Goal: Task Accomplishment & Management: Manage account settings

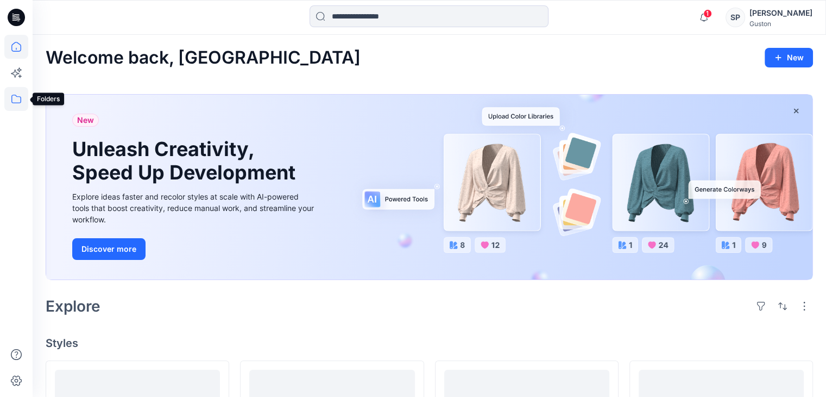
click at [10, 92] on icon at bounding box center [16, 99] width 24 height 24
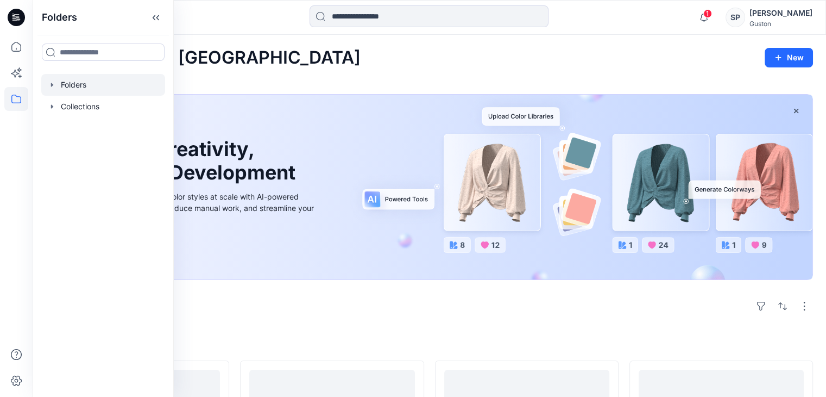
click at [54, 78] on div at bounding box center [103, 85] width 124 height 22
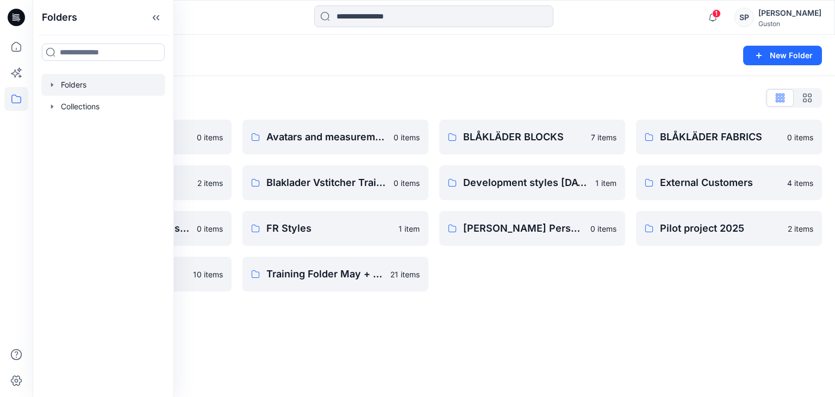
click at [529, 297] on div "Folders List Avatar 0 items Blaklader trials 2 items Former User Former User's …" at bounding box center [434, 190] width 802 height 228
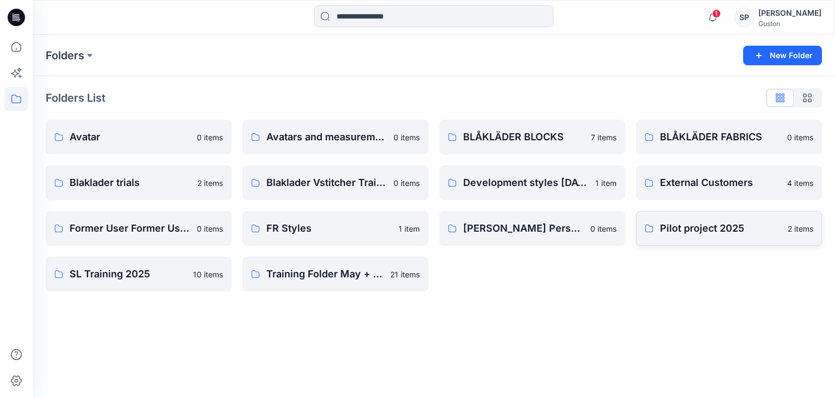
click at [716, 222] on p "Pilot project 2025" at bounding box center [720, 228] width 121 height 15
click at [748, 53] on button "New Folder" at bounding box center [782, 56] width 79 height 20
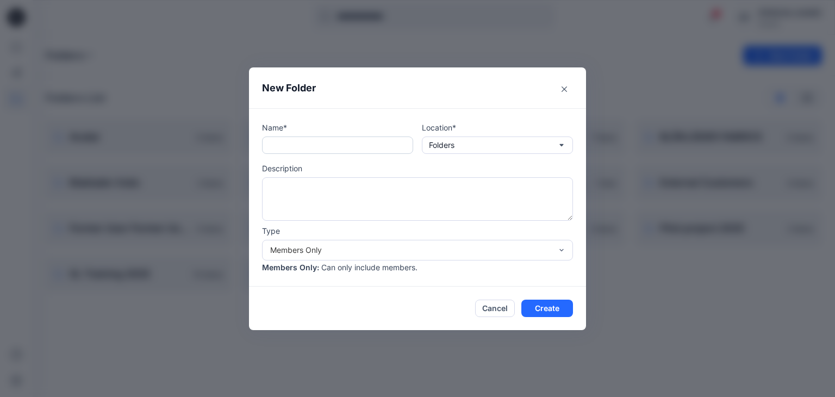
click at [299, 139] on input "text" at bounding box center [337, 144] width 151 height 17
type input "*"
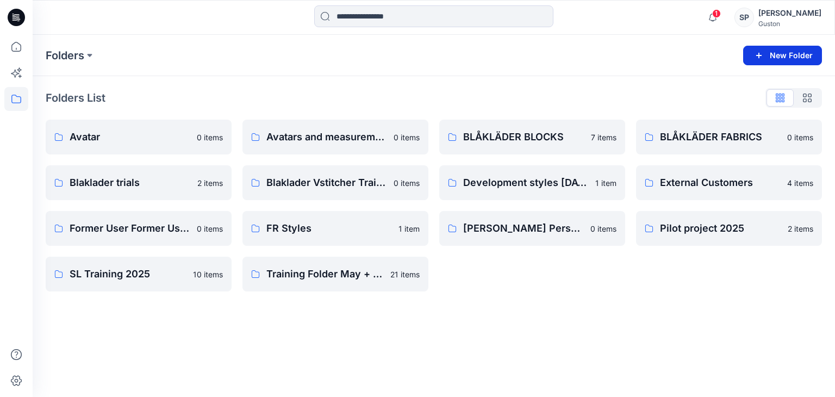
click at [767, 52] on button "New Folder" at bounding box center [782, 56] width 79 height 20
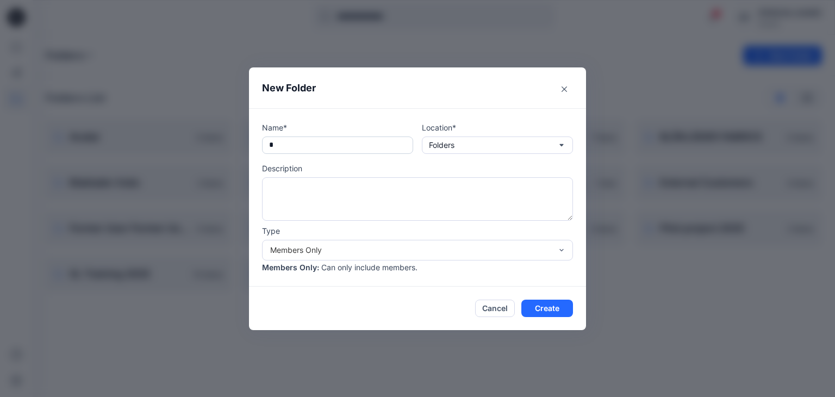
click at [308, 141] on input "*" at bounding box center [337, 144] width 151 height 17
click at [302, 146] on input "*" at bounding box center [337, 144] width 151 height 17
drag, startPoint x: 293, startPoint y: 149, endPoint x: 246, endPoint y: 150, distance: 47.3
click at [248, 150] on div "New Folder Name* * Location* Folders Description Type Members Only Members Only…" at bounding box center [417, 198] width 835 height 397
paste input "**********"
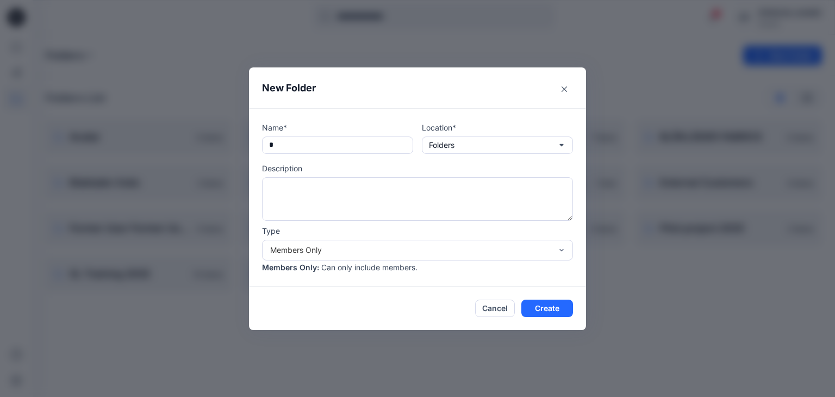
type input "**********"
drag, startPoint x: 366, startPoint y: 143, endPoint x: 160, endPoint y: 129, distance: 206.9
click at [160, 131] on div "**********" at bounding box center [417, 198] width 835 height 397
type input "**********"
click at [453, 153] on div "**********" at bounding box center [417, 197] width 311 height 151
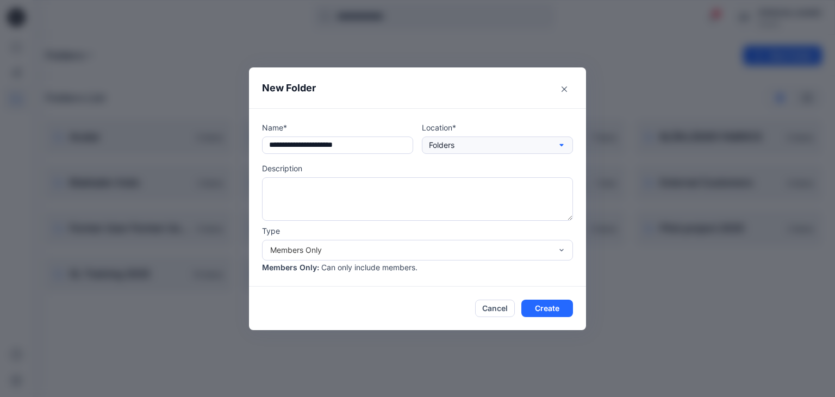
click at [454, 146] on p "Folders" at bounding box center [442, 145] width 26 height 12
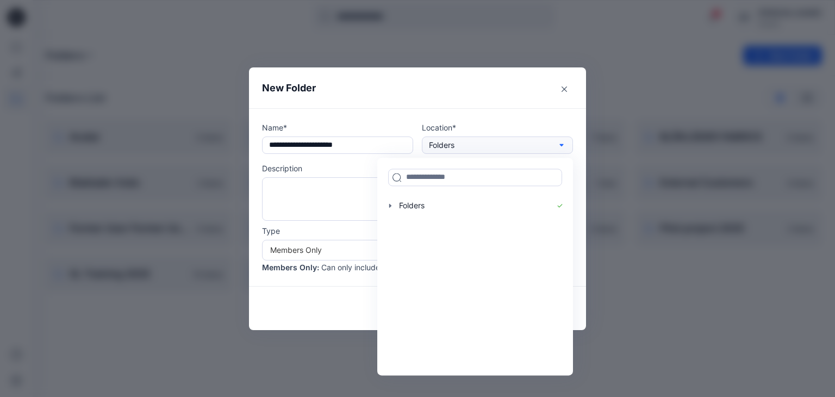
click at [454, 146] on p "Folders" at bounding box center [442, 145] width 26 height 12
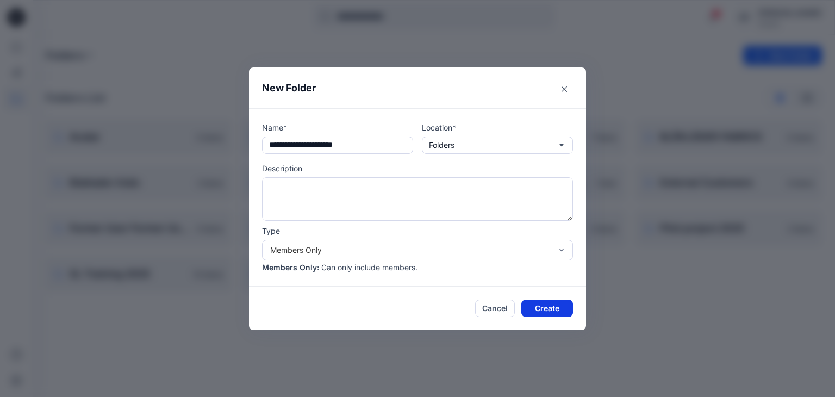
click at [545, 309] on button "Create" at bounding box center [547, 307] width 52 height 17
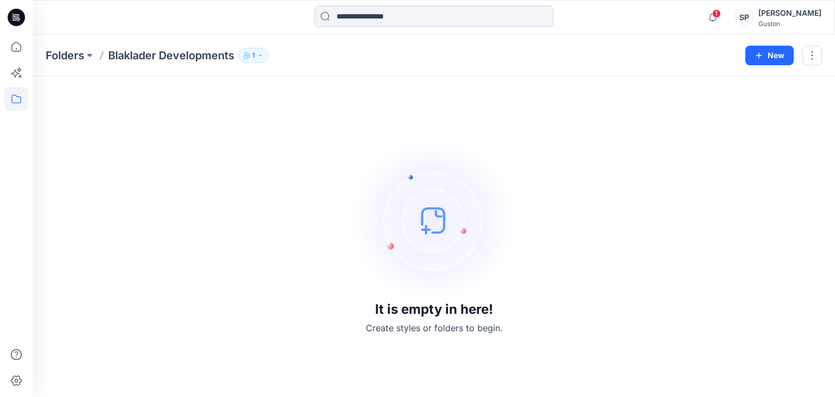
click at [253, 62] on button "1" at bounding box center [254, 55] width 30 height 15
click at [384, 84] on icon "Manage Users" at bounding box center [385, 85] width 9 height 9
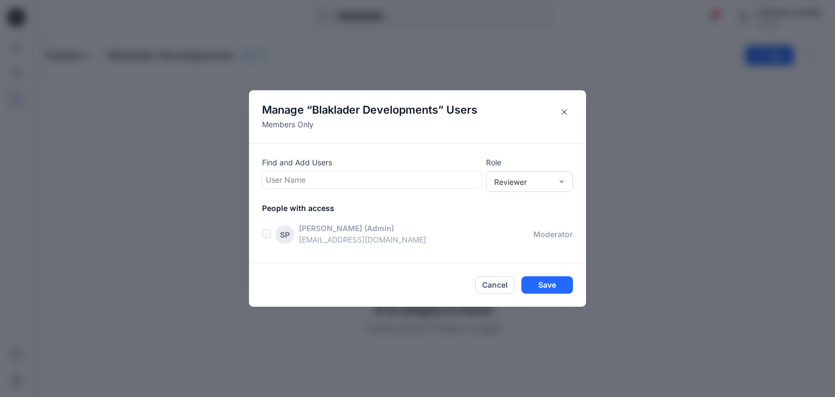
click at [344, 183] on div at bounding box center [372, 180] width 212 height 14
type input "**"
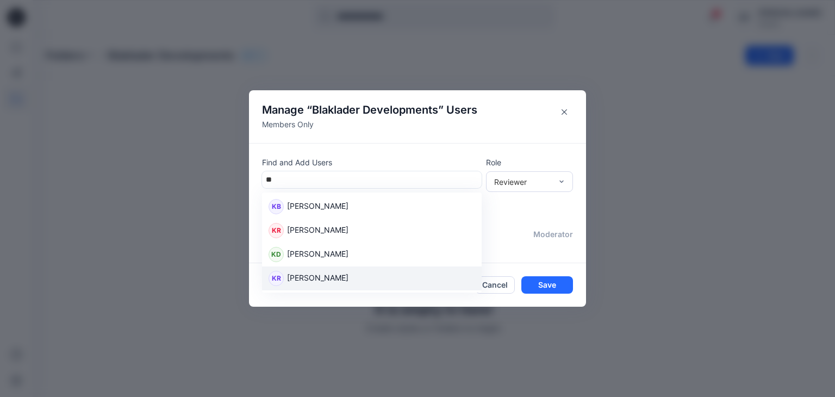
click at [348, 275] on p "[PERSON_NAME]" at bounding box center [317, 279] width 61 height 14
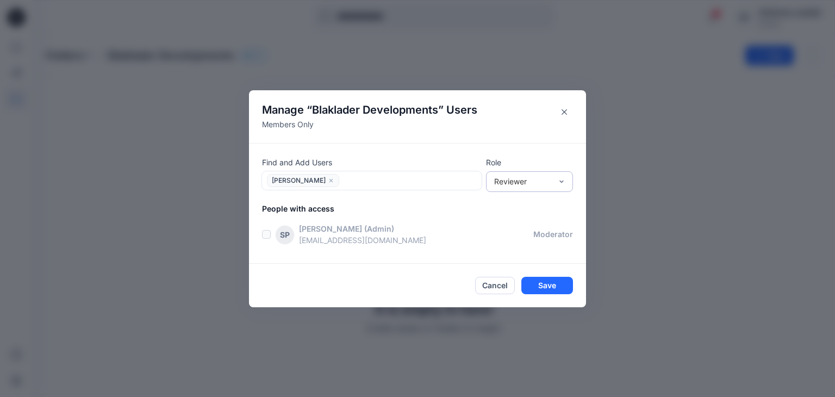
click at [532, 185] on div "Reviewer" at bounding box center [523, 180] width 58 height 11
click at [528, 228] on div "Contributor" at bounding box center [529, 221] width 83 height 19
click at [395, 183] on div at bounding box center [409, 180] width 135 height 14
type input "**"
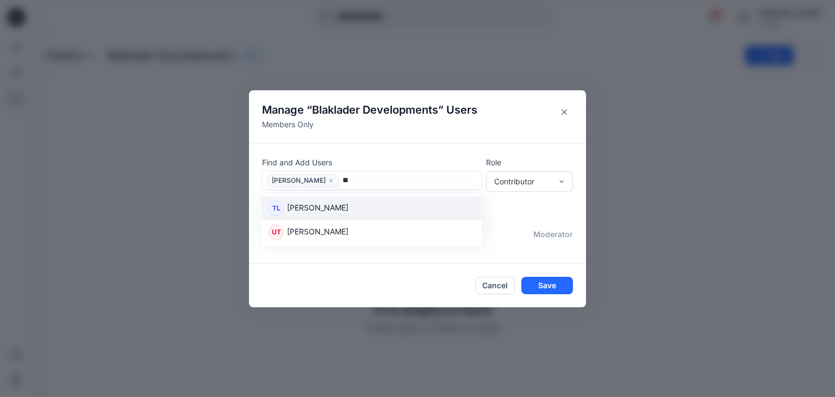
click at [373, 205] on div "TL Tharindu Lakmal Perera" at bounding box center [371, 207] width 206 height 15
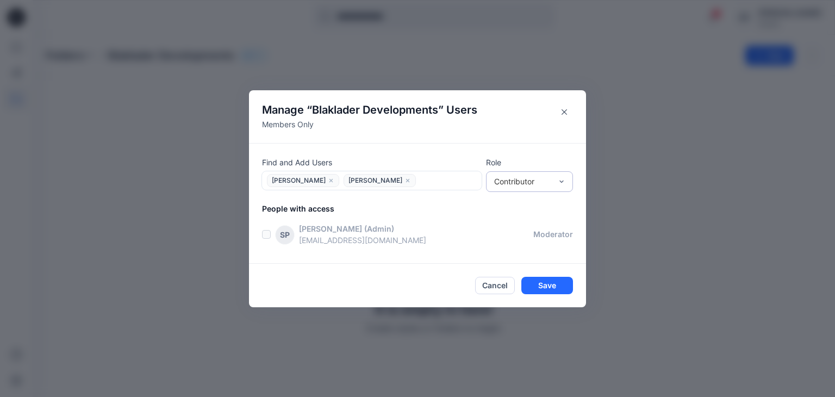
click at [516, 177] on div "Contributor" at bounding box center [523, 180] width 58 height 11
click at [522, 222] on div "Contributor" at bounding box center [529, 221] width 83 height 19
click at [421, 182] on input "text" at bounding box center [420, 179] width 2 height 11
type input "***"
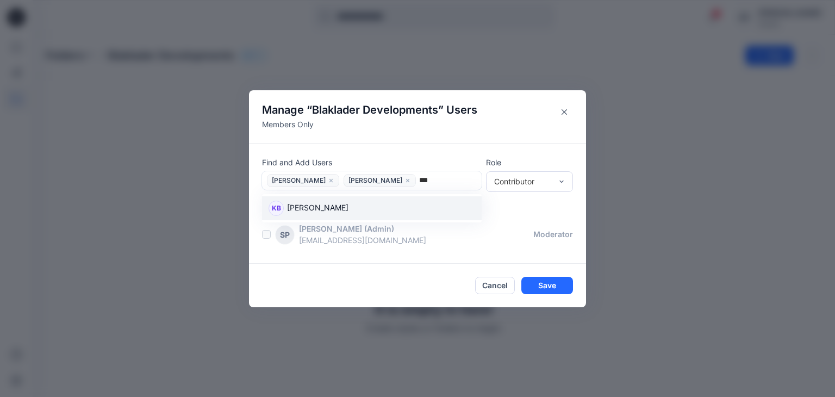
click at [392, 214] on div "KB Kadire Berisha-Bajraktari" at bounding box center [371, 207] width 206 height 15
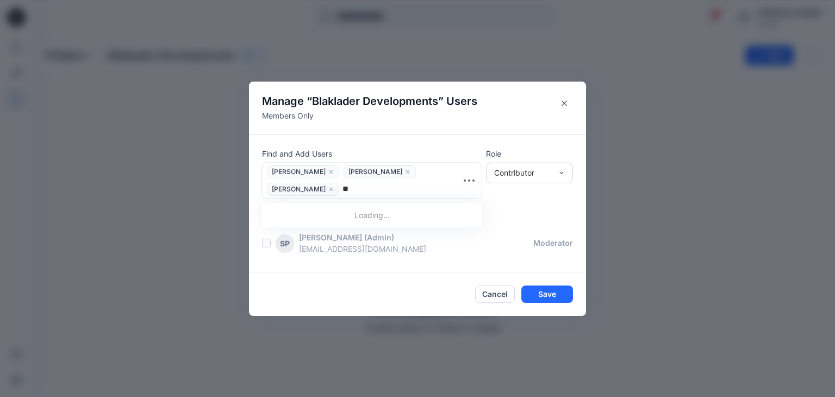
type input "***"
click at [394, 214] on div "NM Nina Moller" at bounding box center [371, 216] width 206 height 15
type input "****"
click at [396, 214] on div "RM Rose-Marie Nasstrom" at bounding box center [371, 216] width 206 height 15
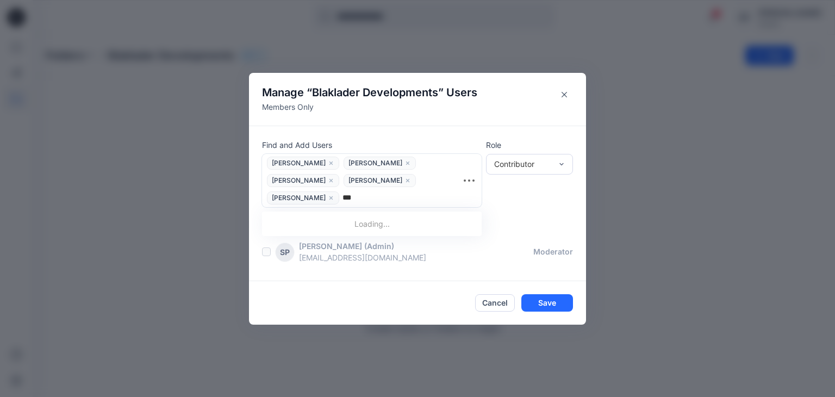
type input "****"
click at [394, 216] on div "LB Lise Blomqvist" at bounding box center [371, 226] width 219 height 24
click at [509, 169] on div "Contributor" at bounding box center [523, 163] width 58 height 11
click at [510, 168] on div "Contributor" at bounding box center [523, 163] width 58 height 11
click at [528, 304] on button "Save" at bounding box center [547, 302] width 52 height 17
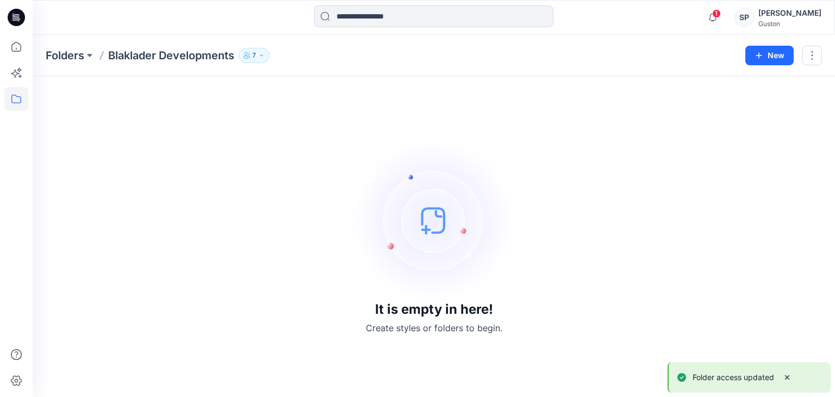
click at [289, 207] on div "It is empty in here! Create styles or folders to begin." at bounding box center [434, 236] width 776 height 294
click at [261, 52] on icon "button" at bounding box center [261, 55] width 7 height 7
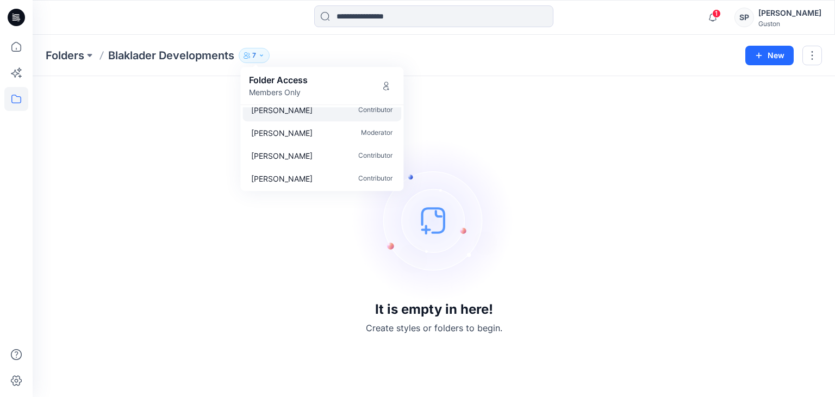
scroll to position [78, 0]
click at [697, 158] on div "It is empty in here! Create styles or folders to begin." at bounding box center [434, 236] width 776 height 294
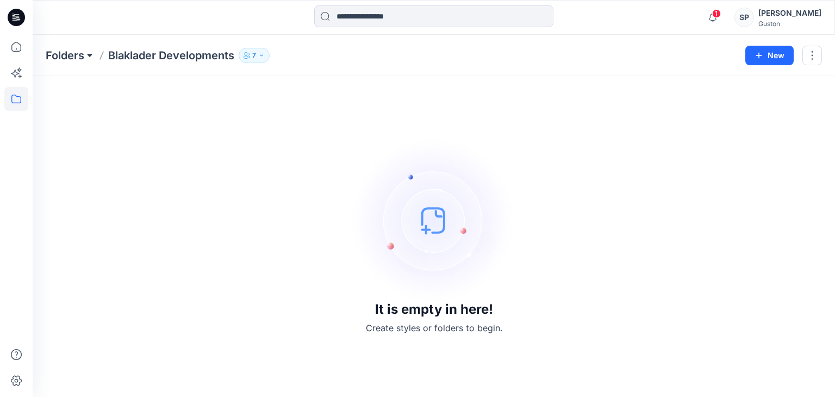
click at [88, 57] on button at bounding box center [89, 55] width 11 height 15
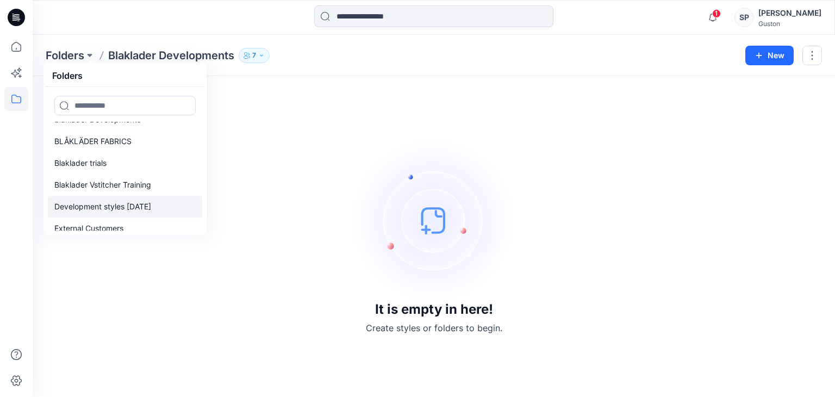
click at [114, 206] on p "Development styles june 2025" at bounding box center [102, 206] width 97 height 13
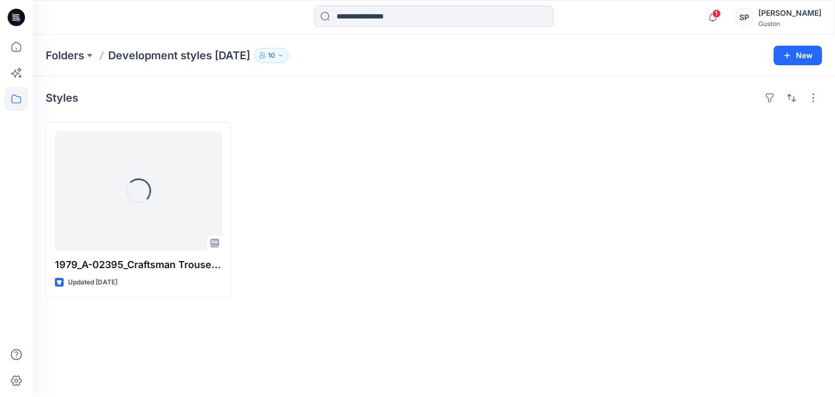
click at [265, 53] on icon "button" at bounding box center [265, 54] width 2 height 3
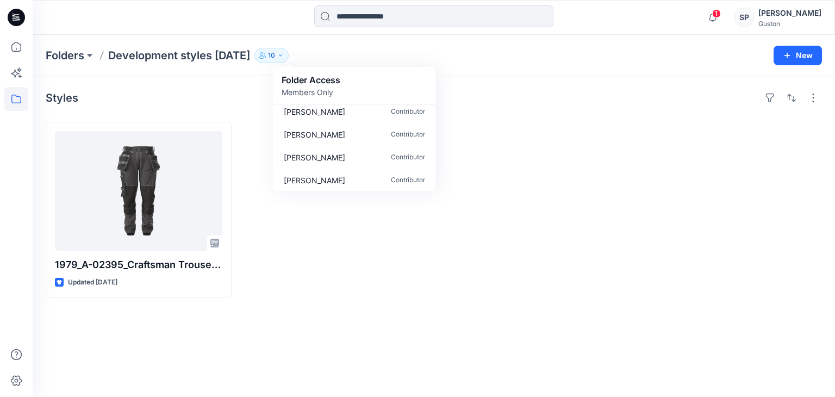
scroll to position [146, 0]
click at [380, 281] on div at bounding box center [335, 209] width 186 height 175
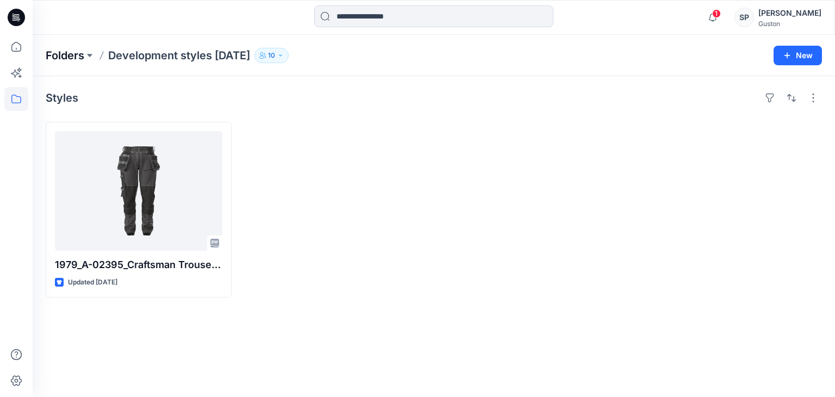
click at [80, 54] on p "Folders" at bounding box center [65, 55] width 39 height 15
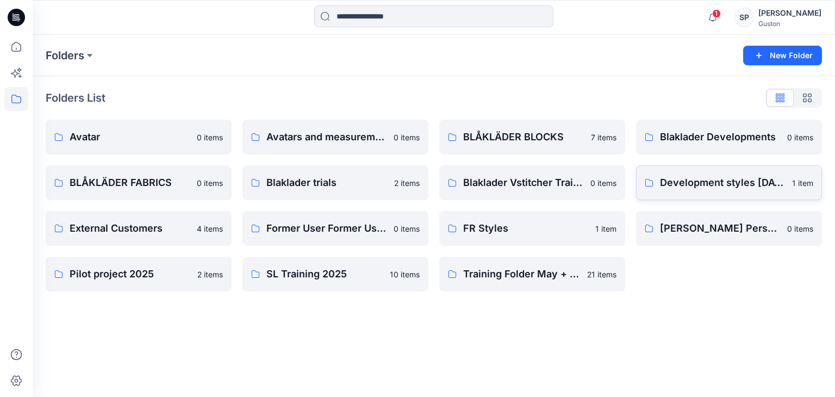
click at [674, 197] on link "Development styles june 2025 1 item" at bounding box center [729, 182] width 186 height 35
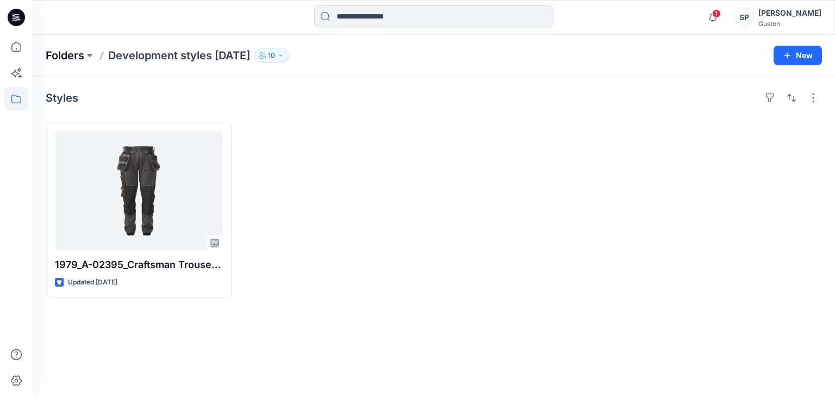
click at [57, 57] on p "Folders" at bounding box center [65, 55] width 39 height 15
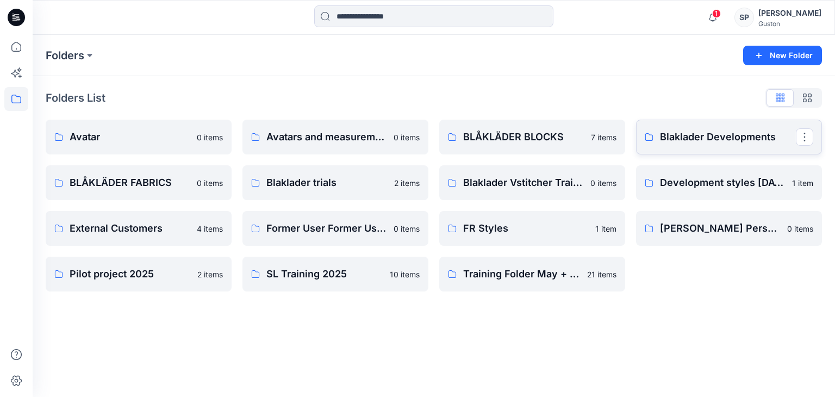
click at [669, 140] on p "Blaklader Developments" at bounding box center [728, 136] width 136 height 15
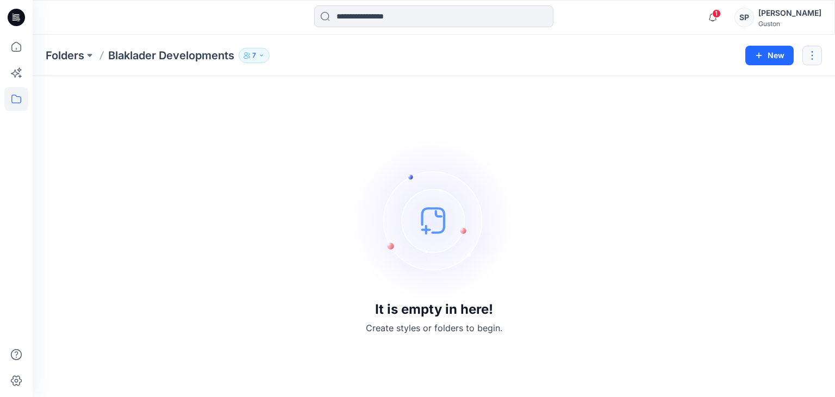
click at [815, 53] on button "button" at bounding box center [812, 56] width 20 height 20
click at [750, 149] on p "Delete Folder" at bounding box center [752, 146] width 61 height 11
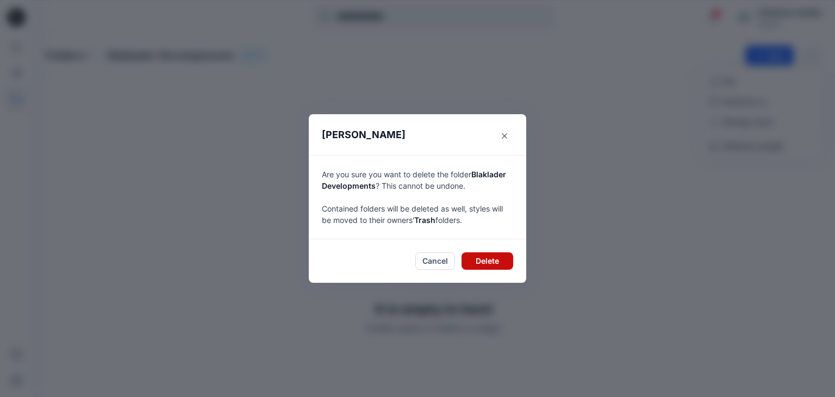
click at [493, 264] on button "Delete" at bounding box center [487, 260] width 52 height 17
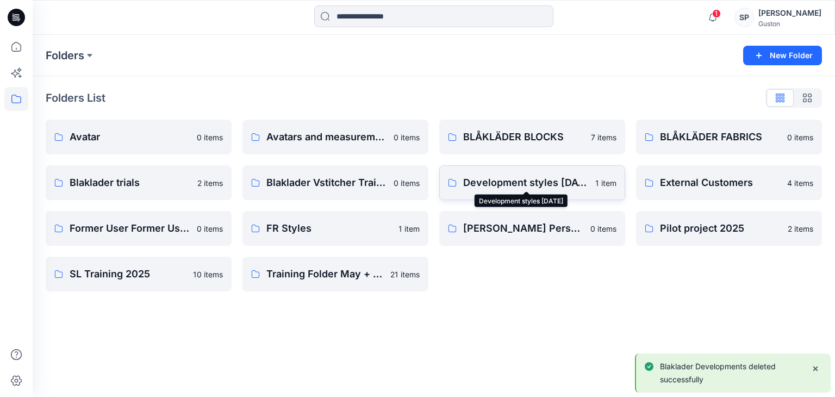
click at [547, 188] on p "Development styles june 2025" at bounding box center [526, 182] width 126 height 15
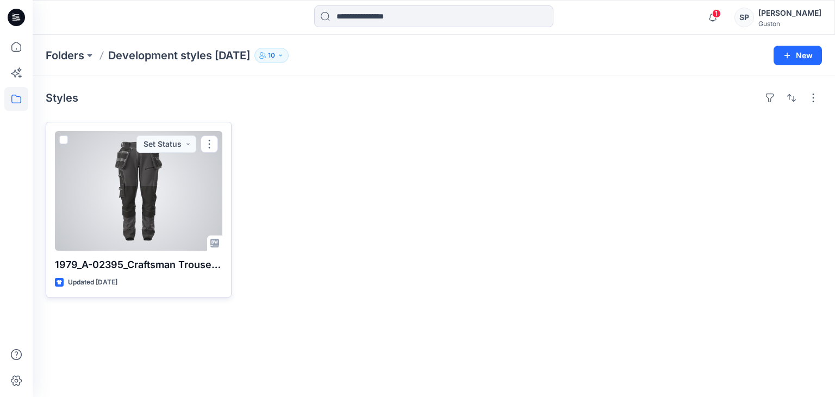
click at [97, 187] on div at bounding box center [138, 191] width 167 height 120
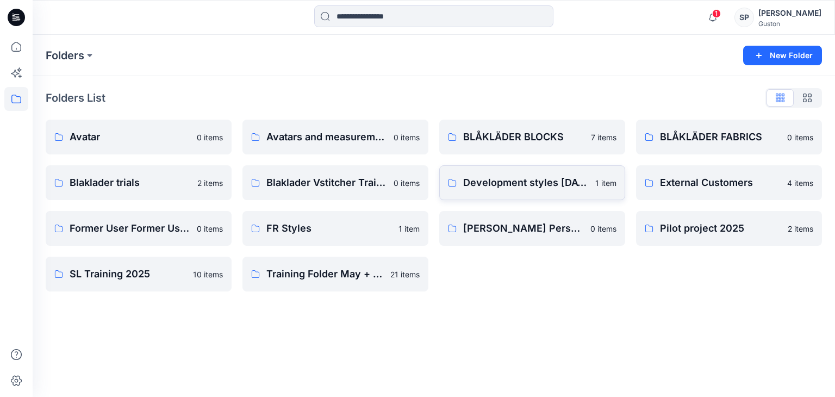
click at [573, 189] on p "Development styles june 2025" at bounding box center [526, 182] width 126 height 15
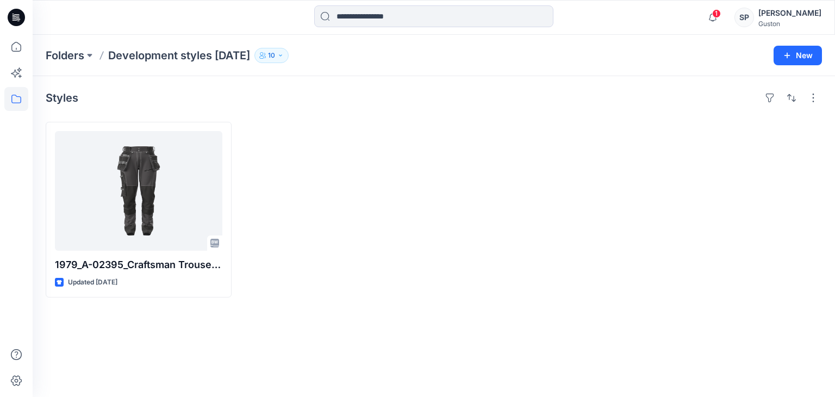
click at [284, 56] on icon "button" at bounding box center [280, 55] width 7 height 7
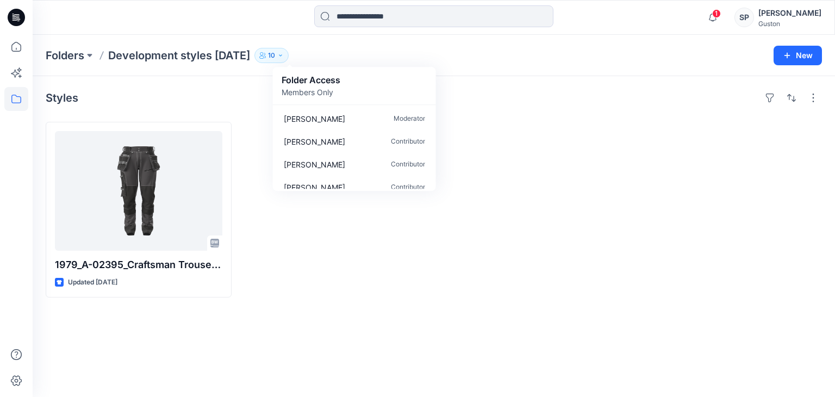
click at [591, 194] on div at bounding box center [532, 209] width 186 height 175
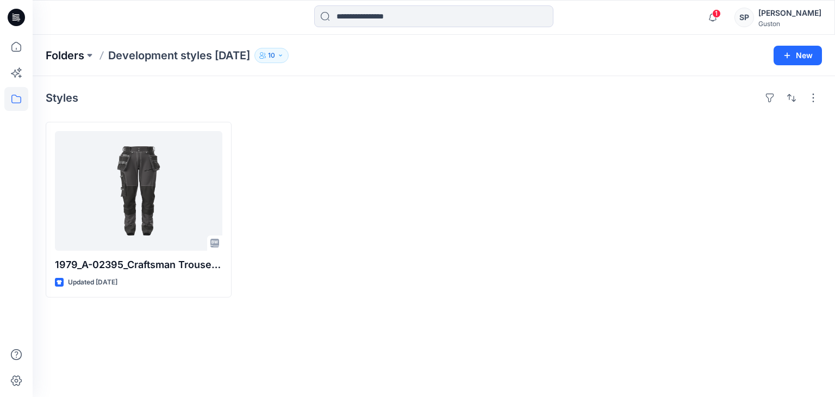
click at [72, 60] on p "Folders" at bounding box center [65, 55] width 39 height 15
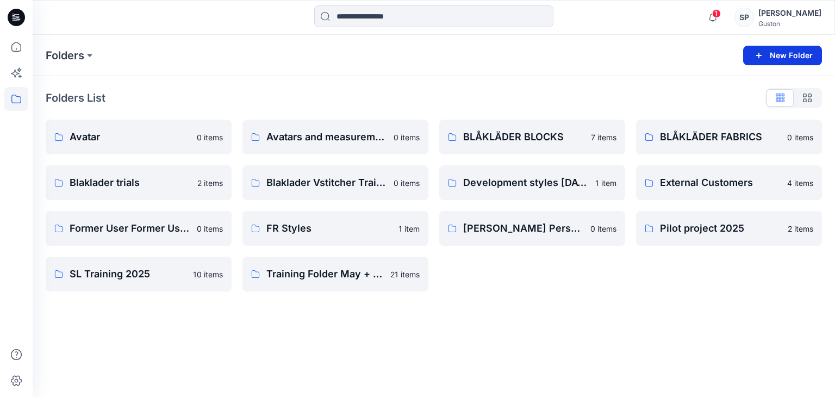
click at [801, 63] on button "New Folder" at bounding box center [782, 56] width 79 height 20
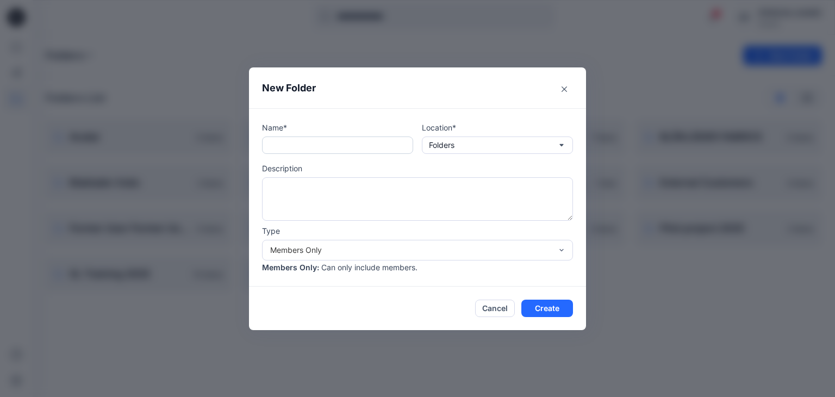
click at [291, 153] on input "text" at bounding box center [337, 144] width 151 height 17
type input "**********"
click at [456, 150] on button "Folders" at bounding box center [497, 144] width 151 height 17
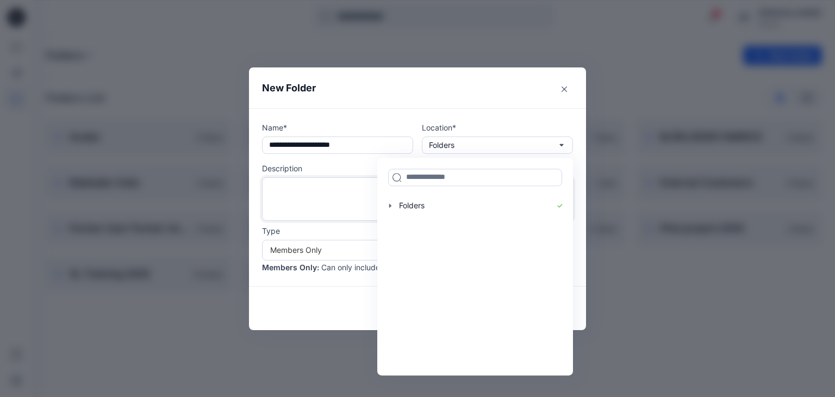
click at [291, 181] on textarea at bounding box center [417, 198] width 311 height 43
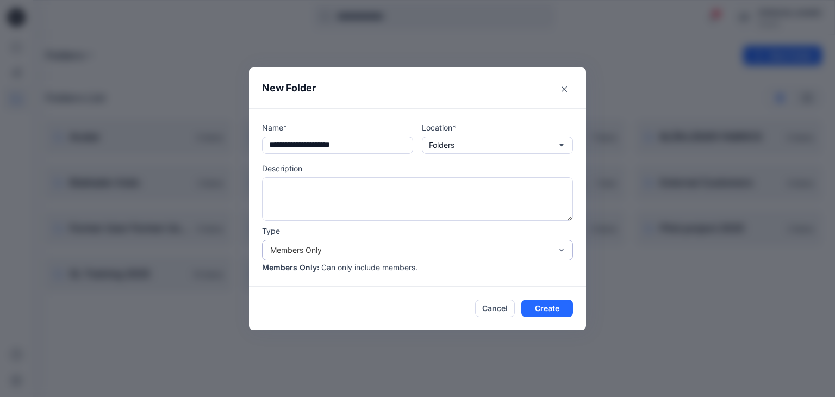
click at [362, 250] on div "Members Only" at bounding box center [410, 249] width 281 height 11
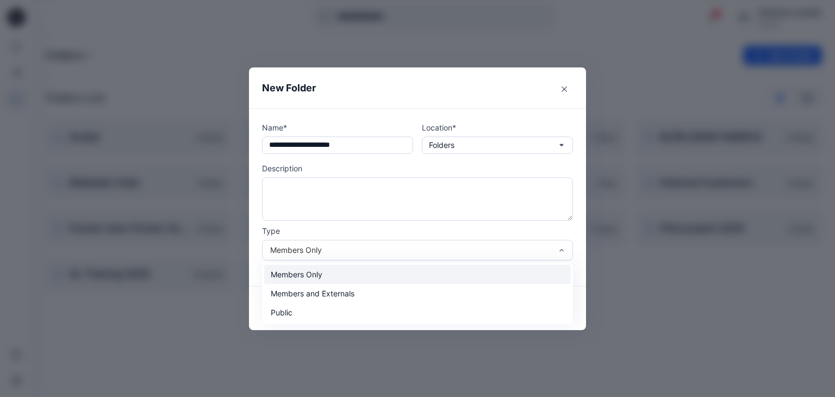
click at [349, 274] on div "Members Only" at bounding box center [417, 274] width 306 height 19
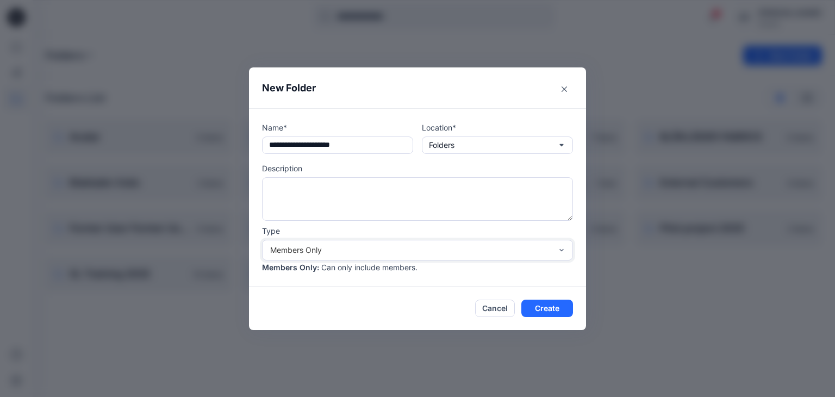
click at [459, 304] on div "Cancel Create" at bounding box center [417, 307] width 311 height 17
click at [559, 304] on button "Create" at bounding box center [547, 307] width 52 height 17
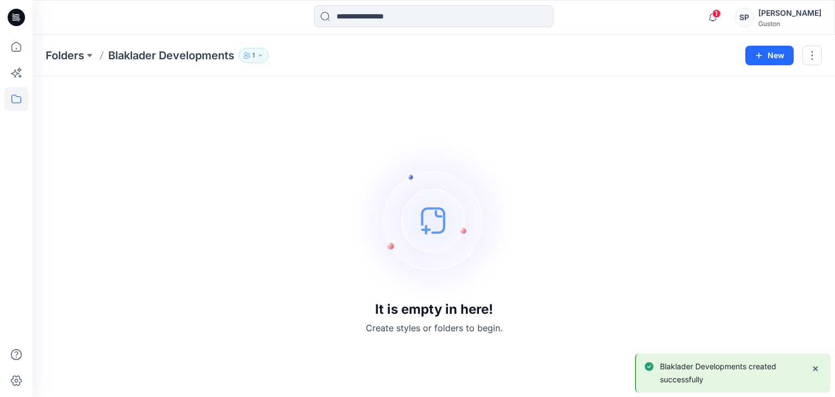
drag, startPoint x: 333, startPoint y: 282, endPoint x: 331, endPoint y: 267, distance: 15.4
click at [333, 291] on div "It is empty in here! Create styles or folders to begin." at bounding box center [434, 236] width 776 height 294
click at [241, 53] on button "1" at bounding box center [254, 55] width 30 height 15
click at [389, 87] on icon "Manage Users" at bounding box center [385, 85] width 9 height 9
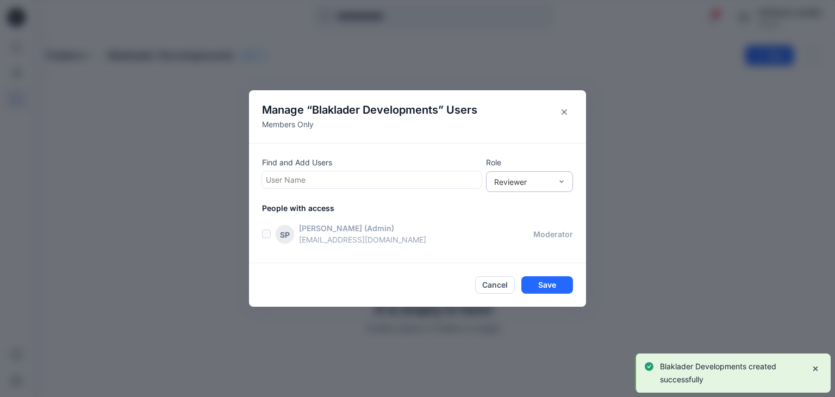
click at [531, 171] on div "Reviewer" at bounding box center [529, 181] width 87 height 21
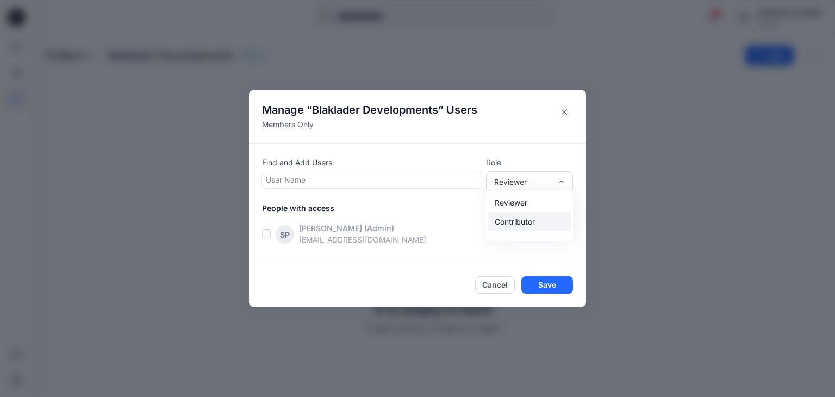
click at [527, 214] on div "Contributor" at bounding box center [529, 221] width 83 height 19
click at [315, 175] on div at bounding box center [372, 180] width 212 height 14
click at [522, 173] on div "Contributor" at bounding box center [529, 181] width 87 height 21
click at [352, 178] on div at bounding box center [372, 180] width 212 height 14
click at [178, 180] on div "Manage “ Blaklader Developments ” Users Members Only Find and Add Users Use Up …" at bounding box center [417, 198] width 835 height 397
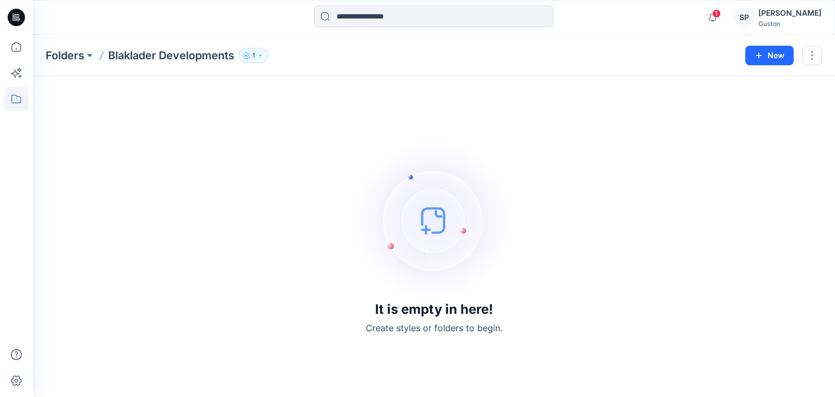
click at [258, 53] on button "1" at bounding box center [254, 55] width 30 height 15
click at [387, 85] on icon "Manage Users" at bounding box center [385, 85] width 9 height 9
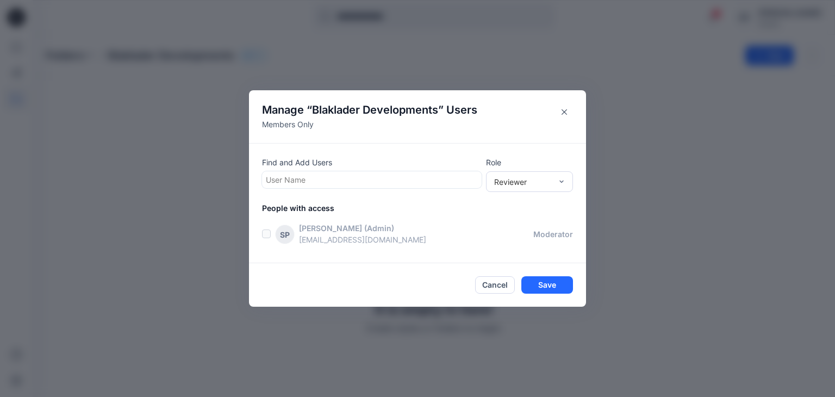
click at [329, 185] on div at bounding box center [372, 180] width 212 height 14
click at [329, 183] on div at bounding box center [372, 180] width 212 height 14
click at [507, 181] on div "Reviewer" at bounding box center [523, 181] width 58 height 11
click at [497, 225] on div "Contributor" at bounding box center [529, 221] width 83 height 19
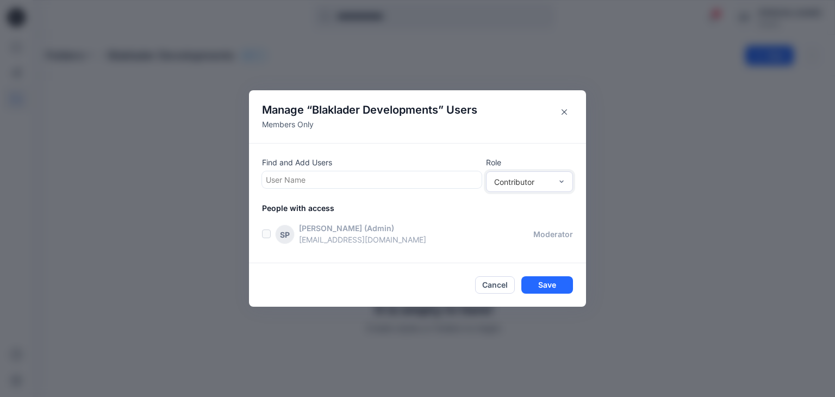
click at [296, 174] on div at bounding box center [372, 180] width 212 height 14
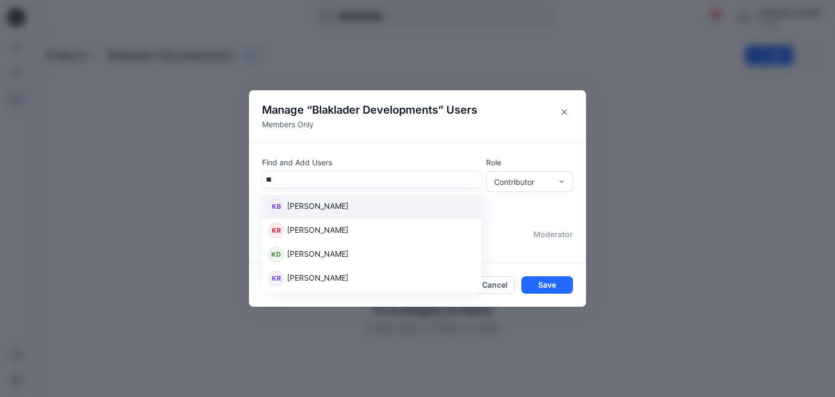
type input "***"
click at [327, 207] on p "[PERSON_NAME]" at bounding box center [317, 207] width 61 height 14
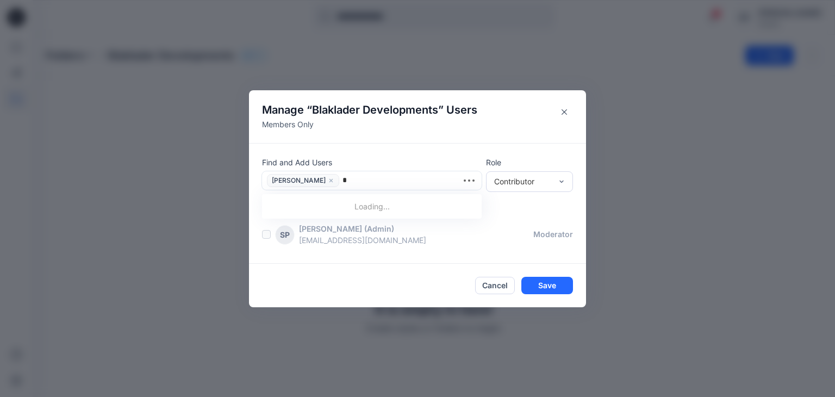
type input "**"
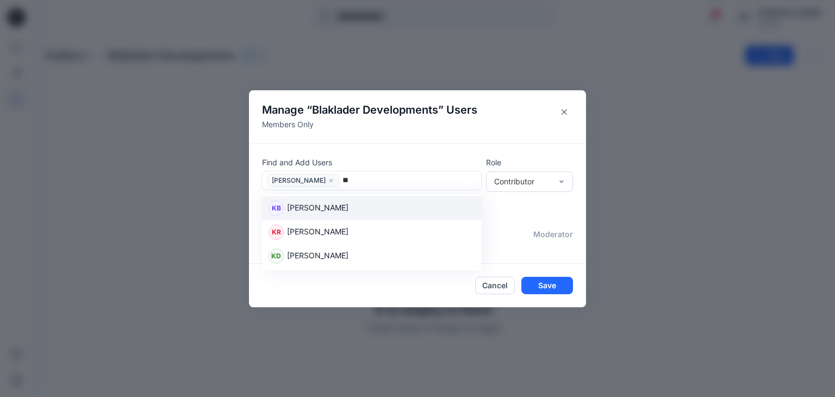
click at [327, 206] on p "[PERSON_NAME]" at bounding box center [317, 209] width 61 height 14
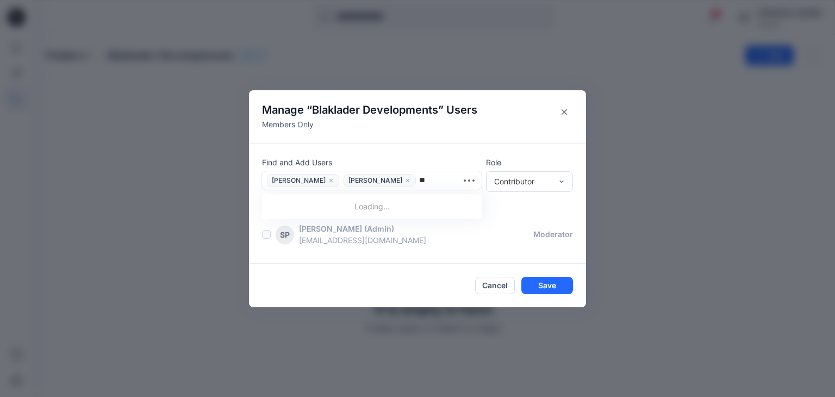
type input "***"
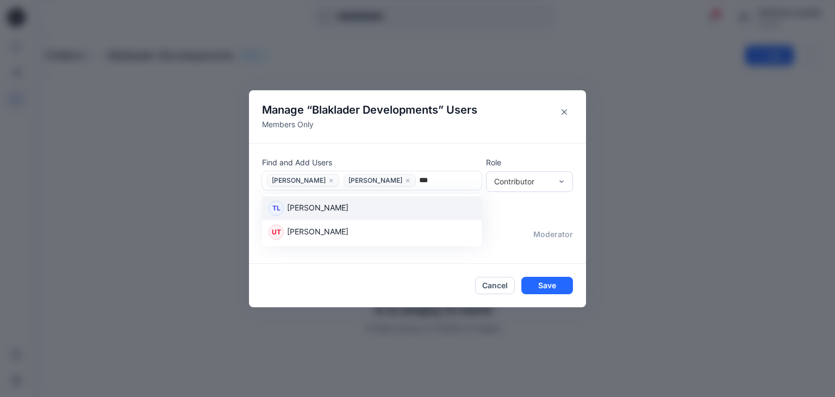
click at [335, 211] on p "[PERSON_NAME]" at bounding box center [317, 209] width 61 height 14
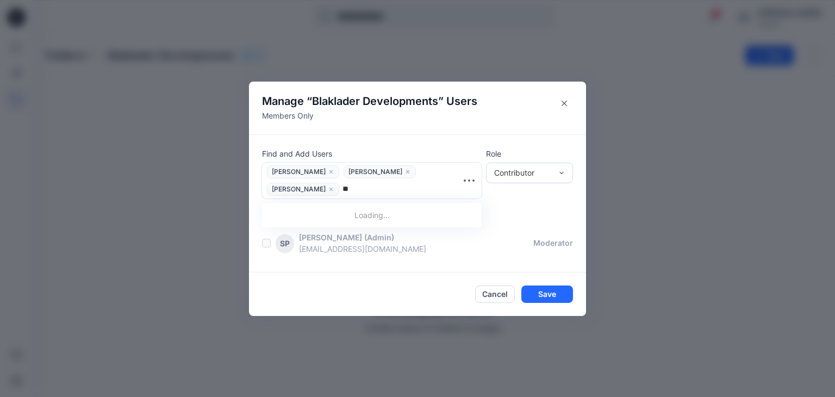
type input "***"
click at [389, 212] on div "NM Nina Moller" at bounding box center [371, 216] width 206 height 15
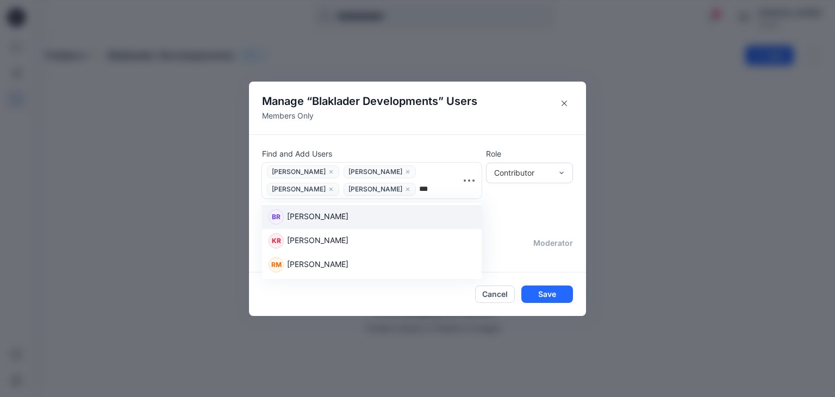
type input "****"
click at [389, 212] on div "RM Rose-Marie Nasstrom" at bounding box center [371, 216] width 206 height 15
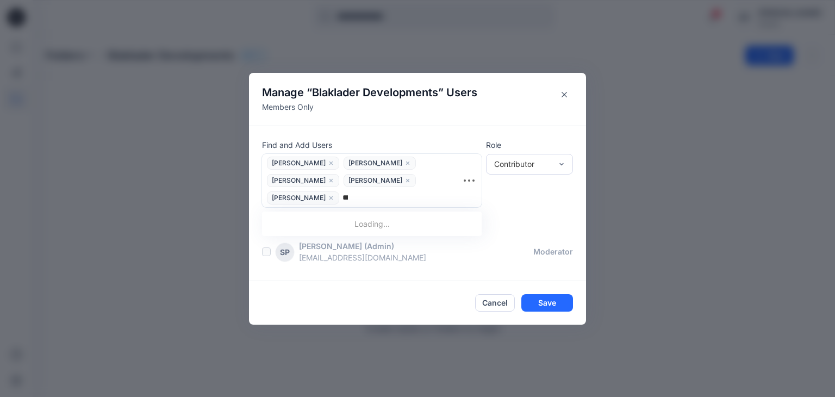
type input "****"
click at [378, 216] on div "LB Lise Blomqvist" at bounding box center [371, 226] width 219 height 24
click at [411, 199] on icon "close" at bounding box center [407, 198] width 7 height 7
click at [535, 161] on div "Contributor" at bounding box center [523, 163] width 58 height 11
click at [526, 206] on div "Contributor" at bounding box center [529, 204] width 83 height 19
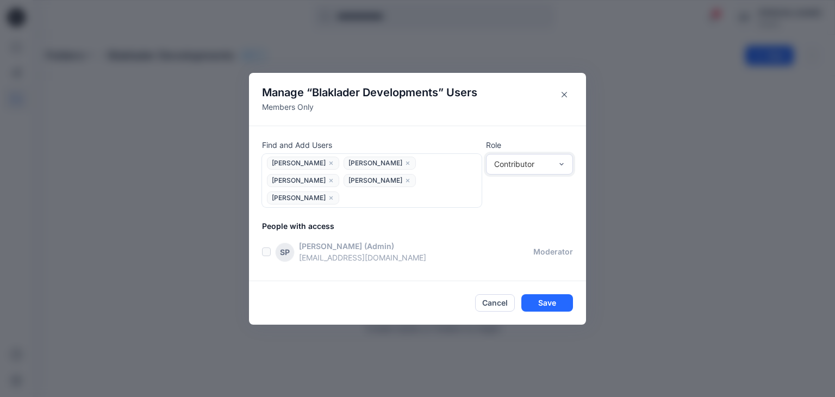
click at [385, 198] on div at bounding box center [409, 198] width 135 height 14
click at [550, 305] on button "Save" at bounding box center [547, 302] width 52 height 17
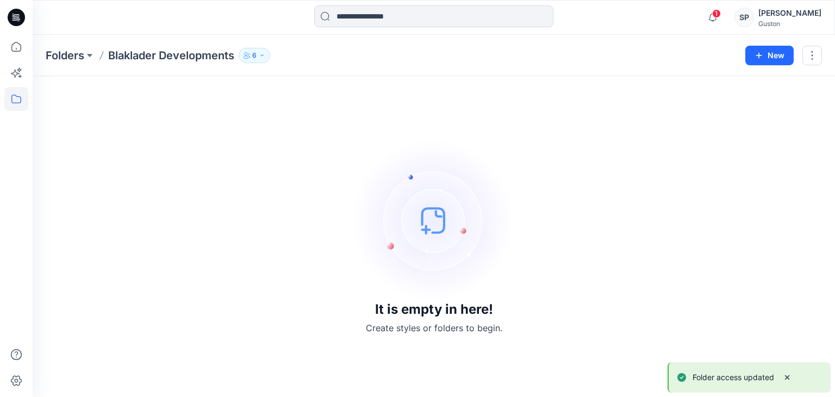
click at [330, 147] on div "It is empty in here! Create styles or folders to begin." at bounding box center [434, 236] width 776 height 294
click at [255, 48] on button "6" at bounding box center [255, 55] width 32 height 15
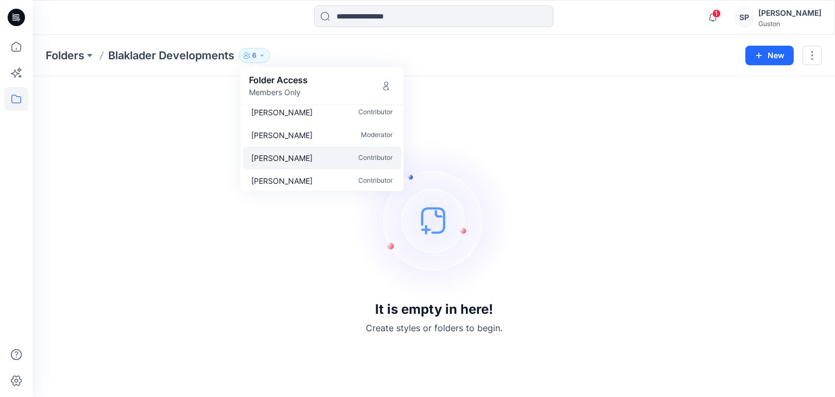
scroll to position [54, 0]
click at [557, 134] on div "It is empty in here! Create styles or folders to begin." at bounding box center [434, 236] width 776 height 294
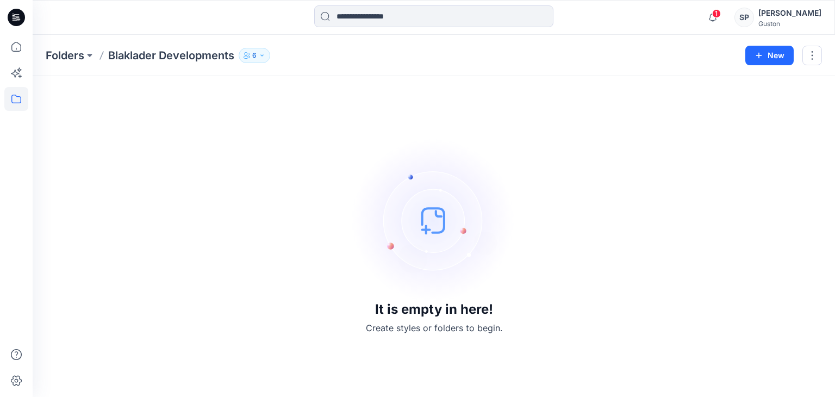
click at [280, 247] on div "It is empty in here! Create styles or folders to begin." at bounding box center [434, 236] width 776 height 294
click at [442, 250] on img at bounding box center [433, 220] width 163 height 163
click at [258, 53] on button "6" at bounding box center [255, 55] width 32 height 15
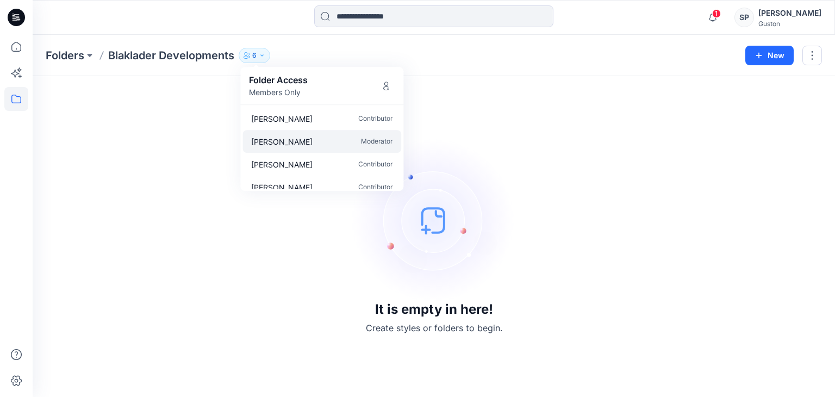
scroll to position [55, 0]
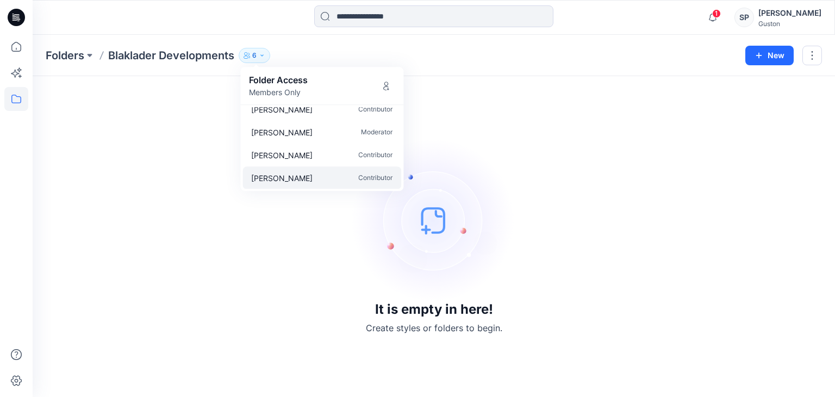
click at [312, 174] on p "[PERSON_NAME]" at bounding box center [281, 177] width 61 height 11
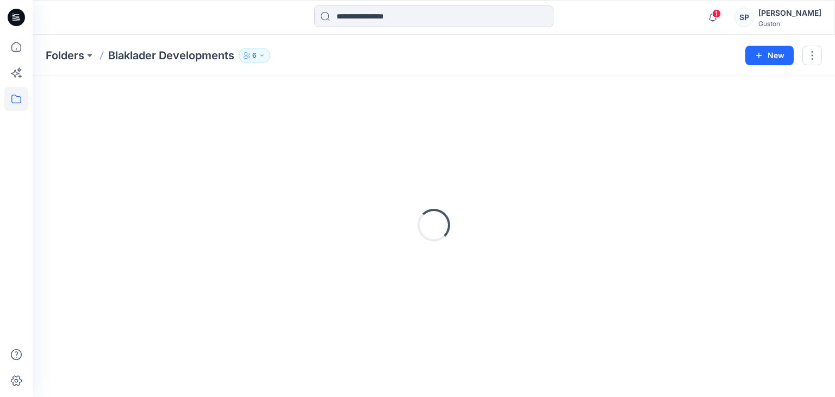
click at [265, 53] on icon "button" at bounding box center [262, 55] width 7 height 7
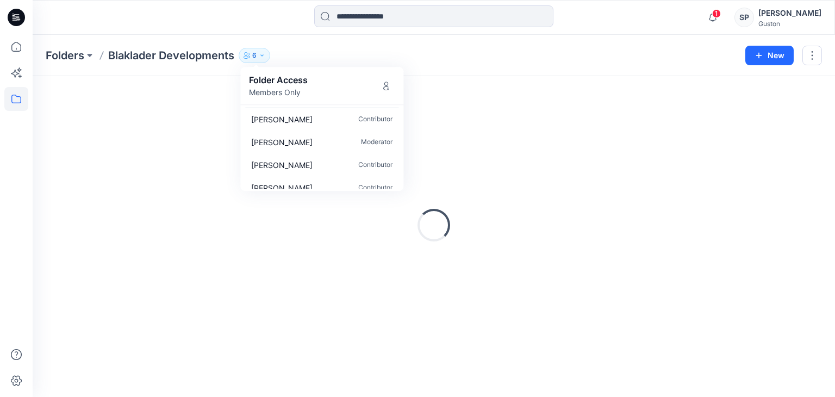
scroll to position [55, 0]
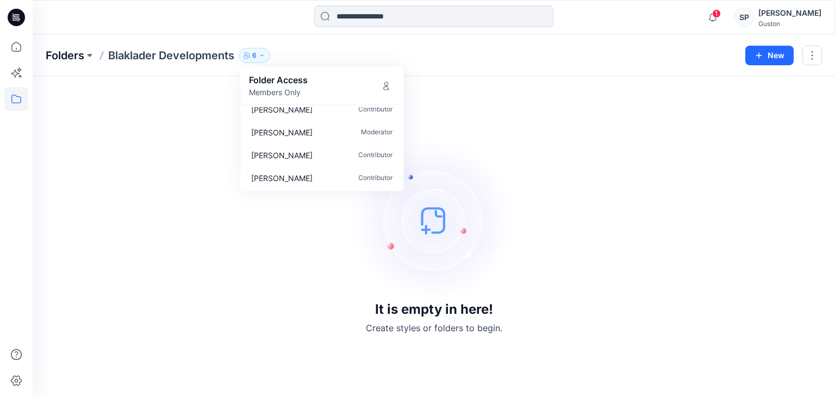
click at [70, 48] on p "Folders" at bounding box center [65, 55] width 39 height 15
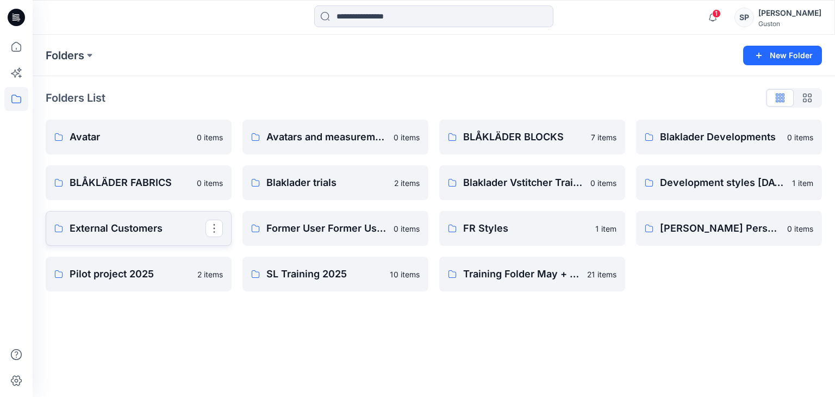
click at [142, 231] on p "External Customers" at bounding box center [138, 228] width 136 height 15
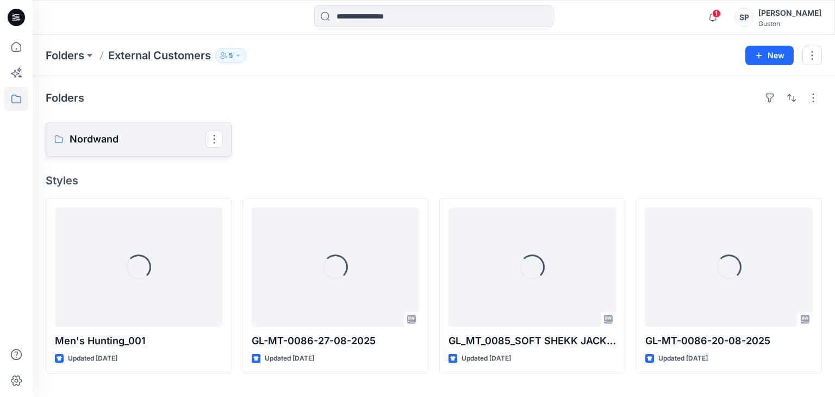
click at [120, 152] on link "Nordwand" at bounding box center [139, 139] width 186 height 35
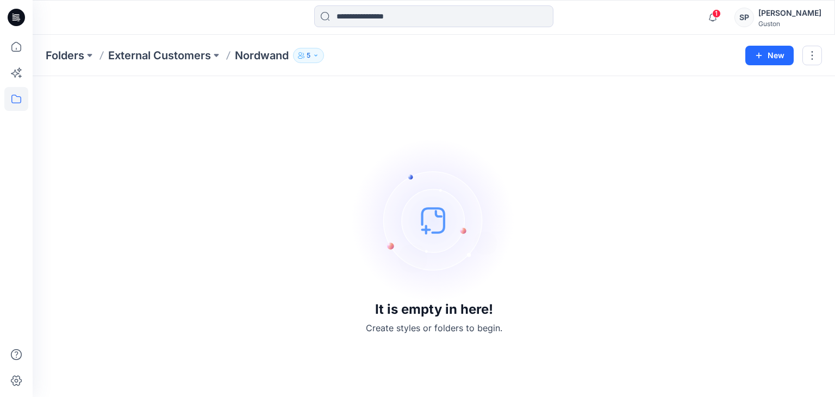
click at [299, 57] on icon "button" at bounding box center [301, 55] width 7 height 7
click at [246, 214] on div "It is empty in here! Create styles or folders to begin." at bounding box center [434, 236] width 776 height 294
click at [186, 60] on p "External Customers" at bounding box center [159, 55] width 103 height 15
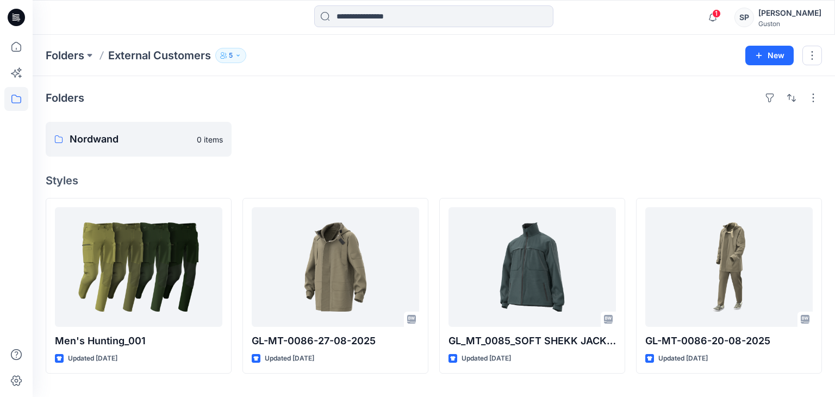
click at [234, 54] on button "5" at bounding box center [230, 55] width 31 height 15
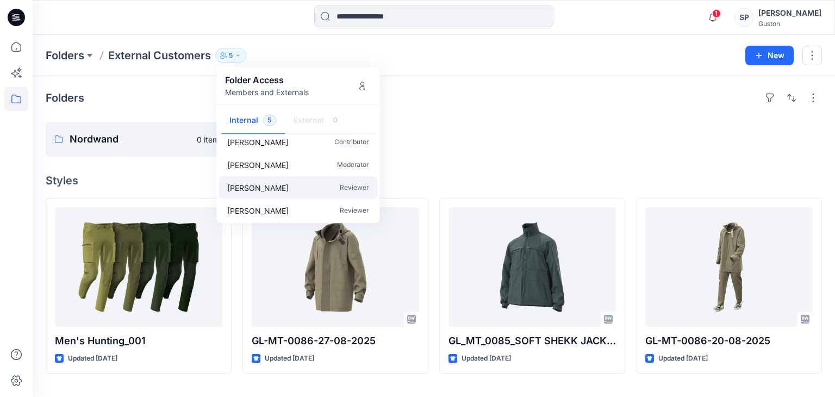
scroll to position [33, 0]
click at [166, 165] on div "Folders Nordwand 0 items Styles Men's Hunting_001 Updated 7 days ago GL-MT-0086…" at bounding box center [434, 236] width 802 height 321
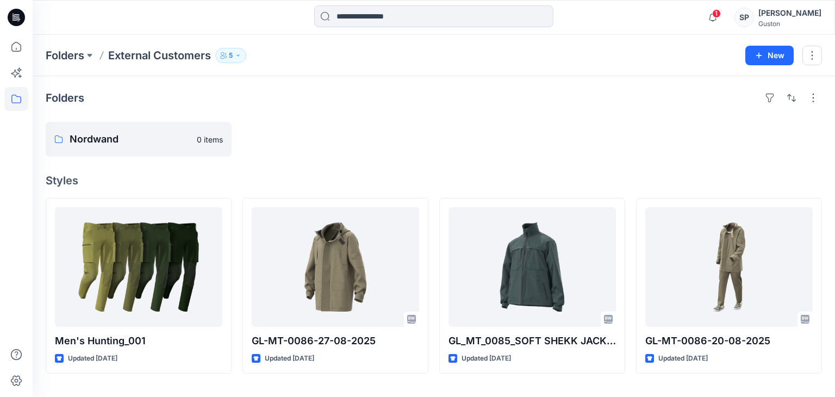
click at [228, 57] on button "5" at bounding box center [230, 55] width 31 height 15
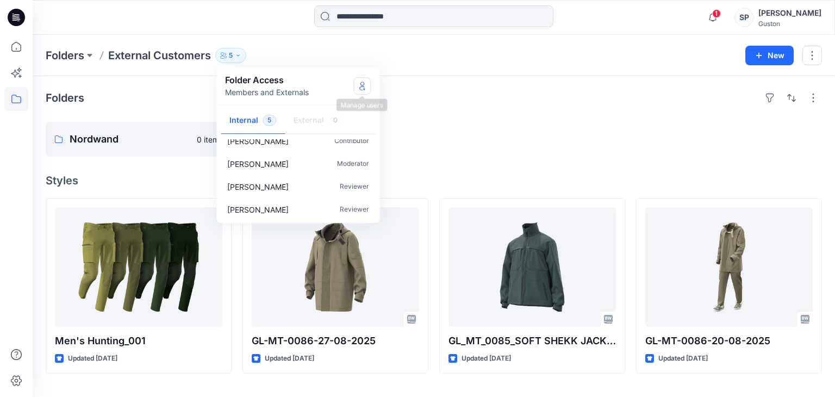
click at [357, 85] on button "Manage Users" at bounding box center [361, 85] width 17 height 17
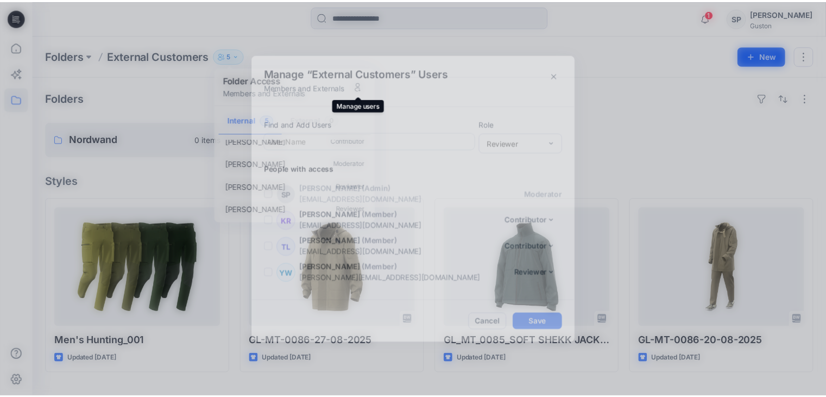
scroll to position [23, 0]
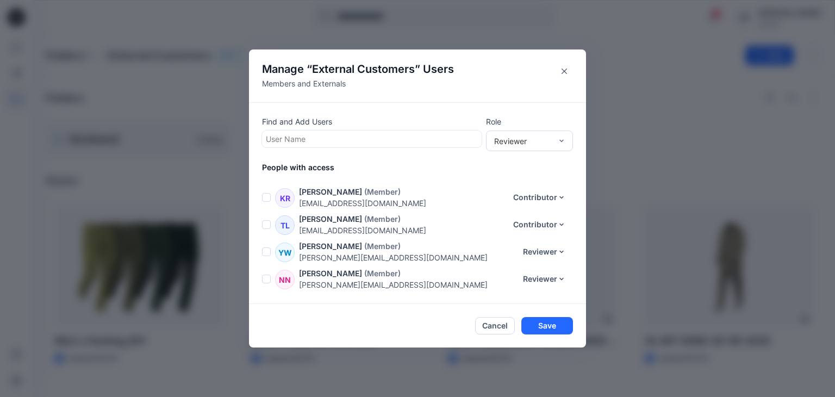
click at [324, 140] on div at bounding box center [372, 139] width 212 height 14
type input "***"
click at [562, 68] on icon "Close" at bounding box center [563, 70] width 5 height 5
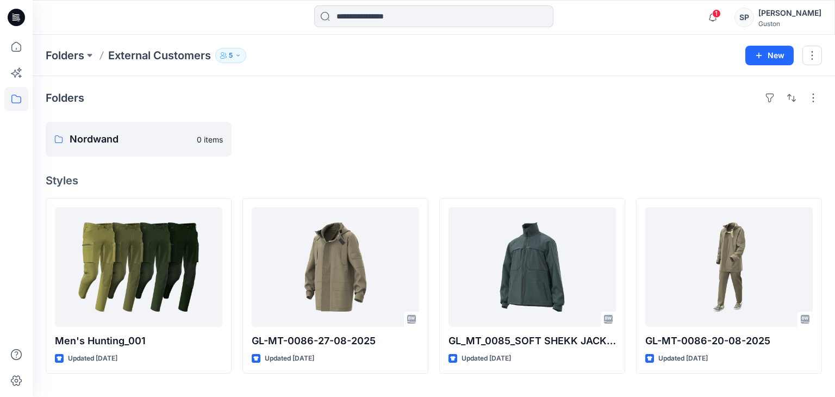
click at [768, 12] on div "[PERSON_NAME]" at bounding box center [789, 13] width 63 height 13
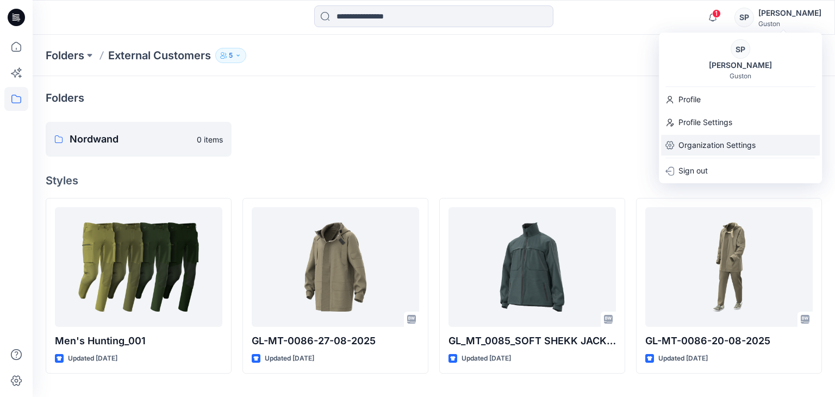
click at [730, 135] on p "Organization Settings" at bounding box center [716, 145] width 77 height 21
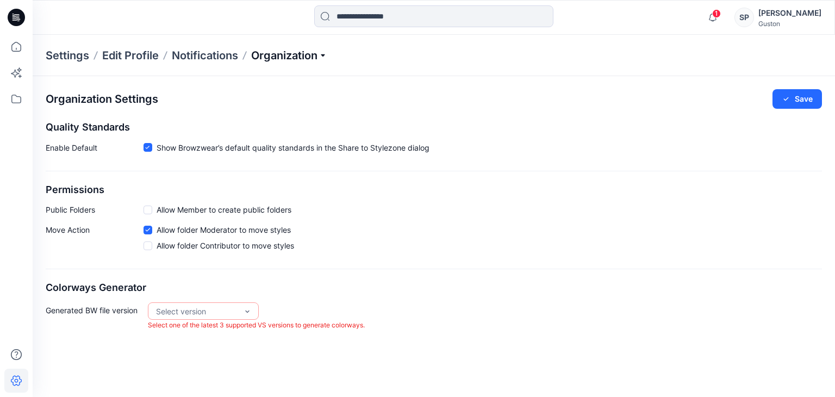
click at [322, 54] on p "Organization" at bounding box center [289, 55] width 76 height 15
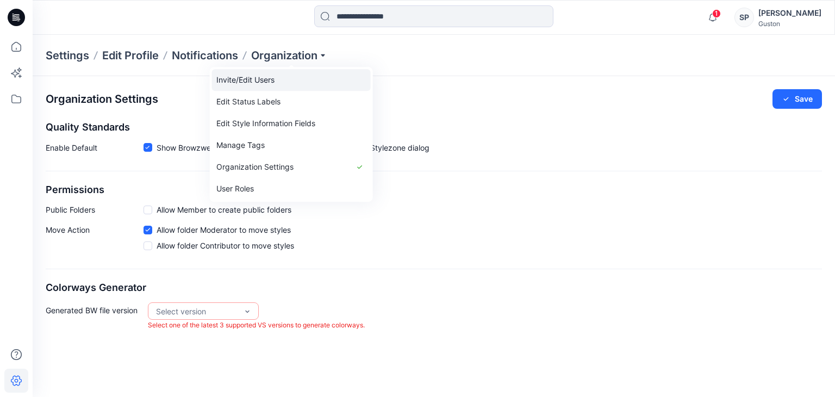
click at [300, 86] on link "Invite/Edit Users" at bounding box center [291, 80] width 159 height 22
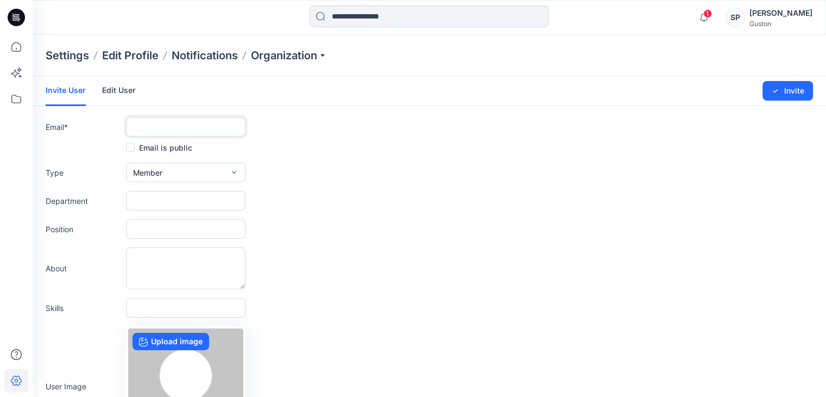
click at [156, 131] on input "text" at bounding box center [186, 127] width 120 height 20
paste input "**********"
type input "**********"
click at [191, 183] on form "**********" at bounding box center [430, 285] width 794 height 419
click at [195, 169] on button "Member" at bounding box center [186, 172] width 120 height 20
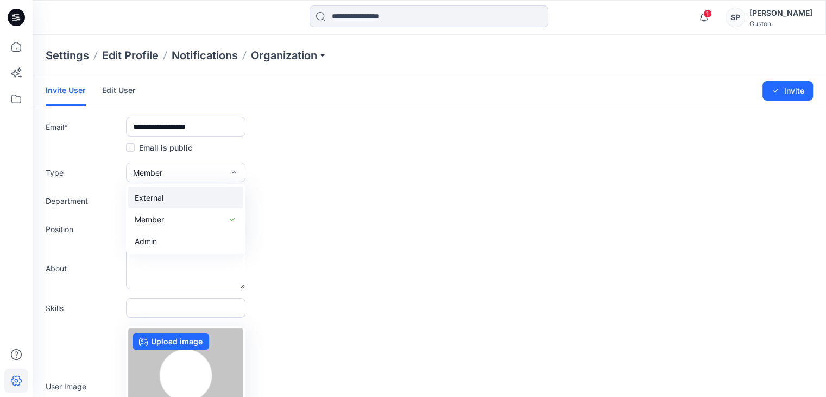
click at [196, 200] on button "External" at bounding box center [185, 197] width 115 height 22
click at [189, 202] on input "text" at bounding box center [186, 201] width 120 height 20
click at [227, 180] on button "External" at bounding box center [186, 172] width 120 height 20
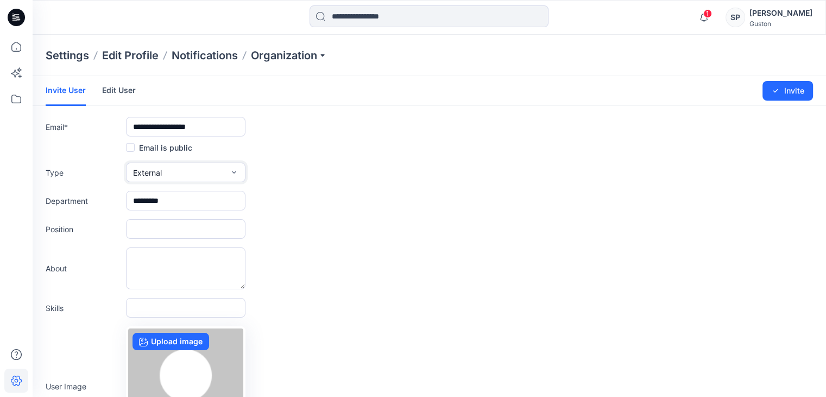
click at [201, 177] on button "External" at bounding box center [186, 172] width 120 height 20
click at [200, 213] on button "Member" at bounding box center [185, 219] width 115 height 22
click at [223, 172] on button "Member" at bounding box center [186, 172] width 120 height 20
click at [352, 233] on div "Position" at bounding box center [430, 229] width 768 height 20
click at [199, 204] on input "*********" at bounding box center [186, 201] width 120 height 20
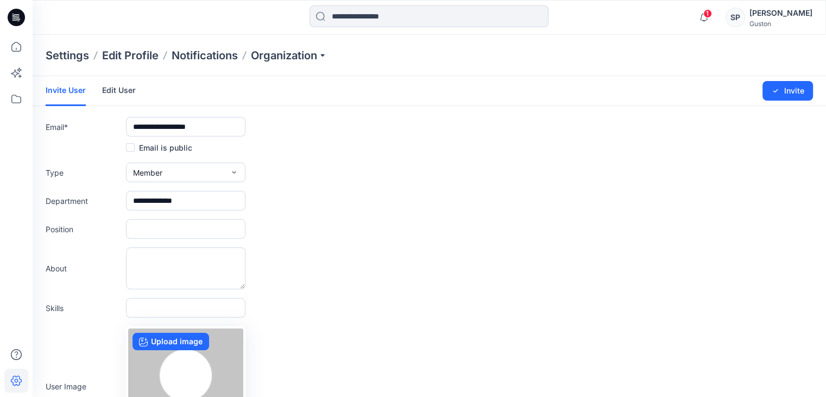
click at [402, 265] on div "About" at bounding box center [430, 268] width 768 height 42
drag, startPoint x: 200, startPoint y: 197, endPoint x: 171, endPoint y: 206, distance: 30.2
click at [171, 206] on input "**********" at bounding box center [186, 201] width 120 height 20
type input "**********"
click at [326, 200] on div "**********" at bounding box center [430, 201] width 768 height 20
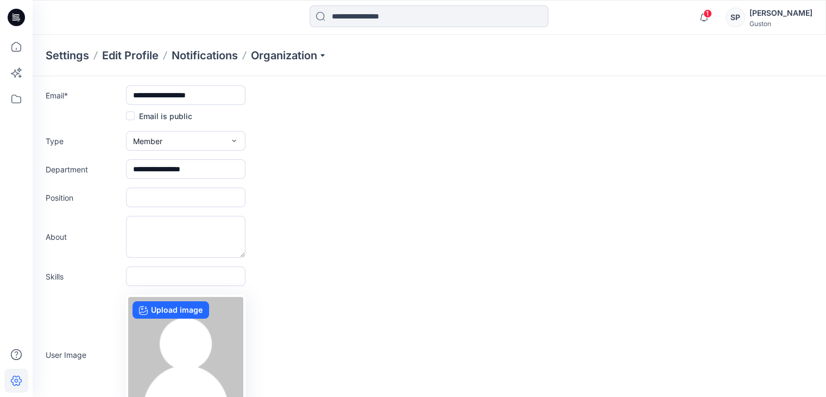
scroll to position [107, 0]
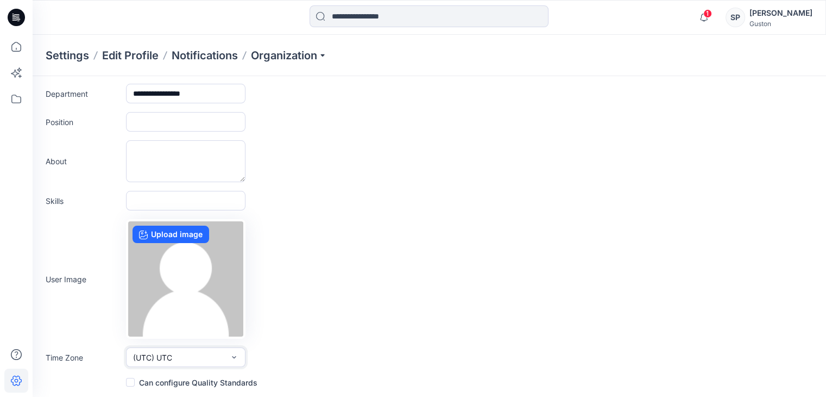
click at [224, 357] on button "(UTC) UTC" at bounding box center [186, 357] width 120 height 20
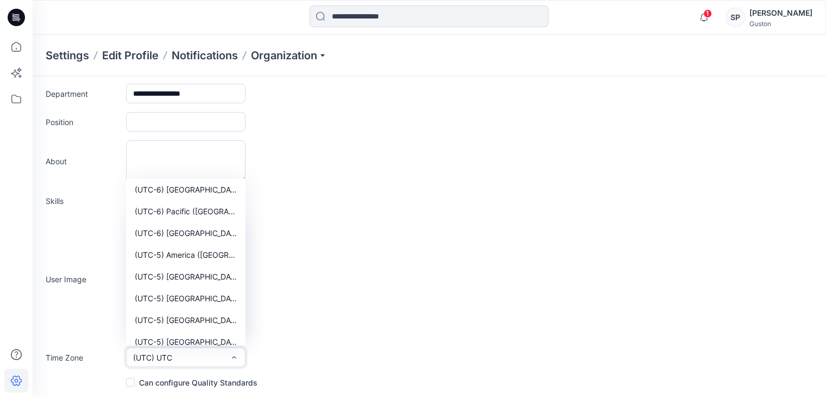
scroll to position [1467, 0]
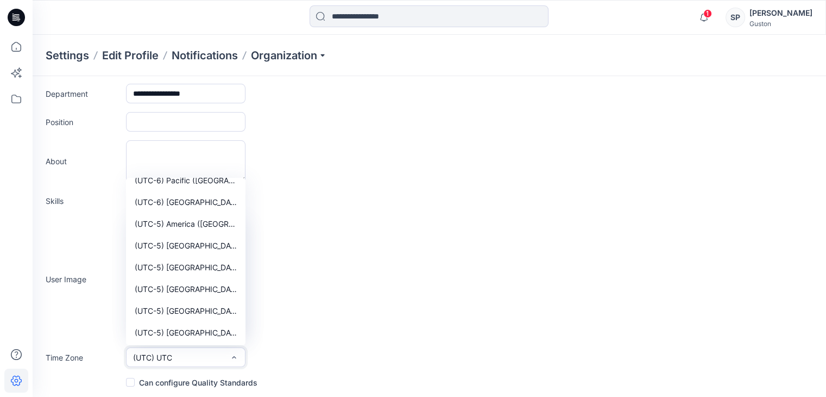
click at [173, 356] on button "(UTC) UTC" at bounding box center [186, 357] width 120 height 20
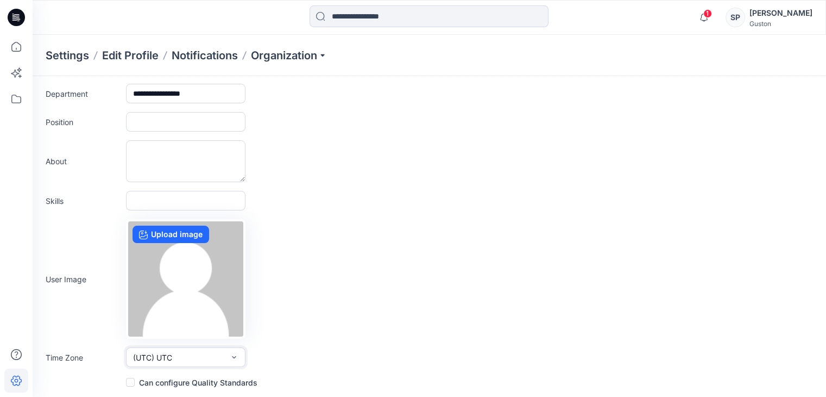
click at [173, 356] on button "(UTC) UTC" at bounding box center [186, 357] width 120 height 20
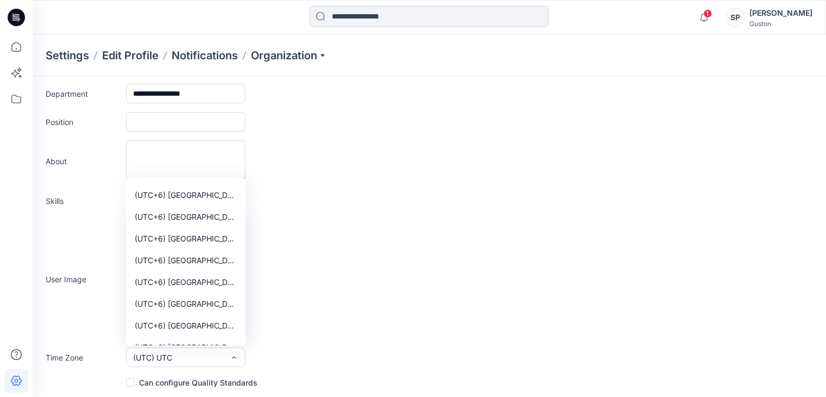
scroll to position [7367, 0]
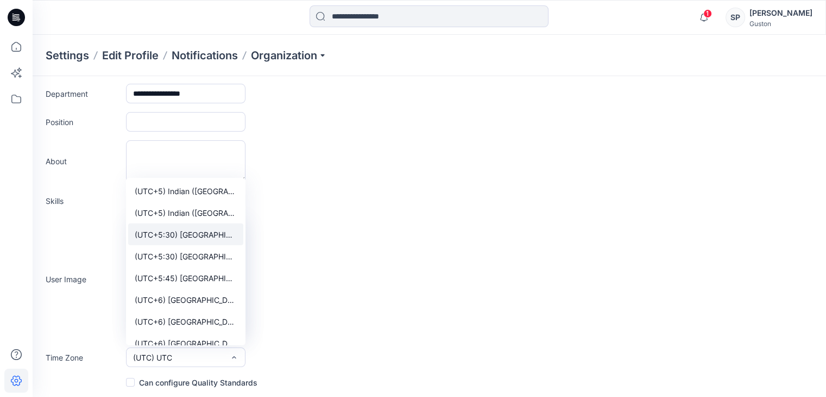
click at [196, 237] on span "(UTC+5:30) Asia (Colombo)" at bounding box center [186, 234] width 102 height 11
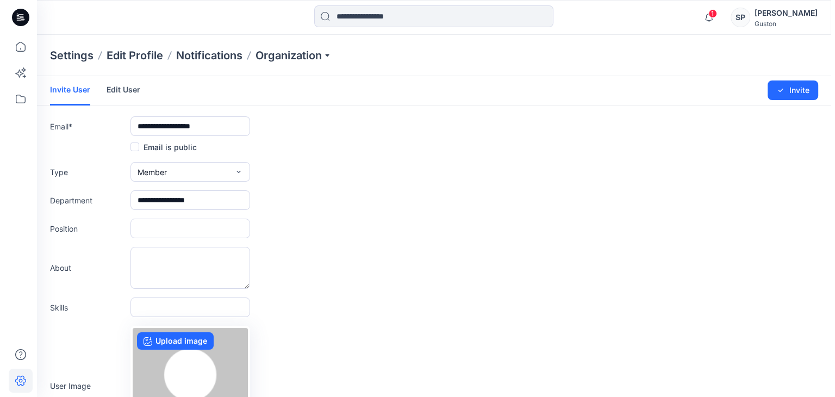
scroll to position [0, 0]
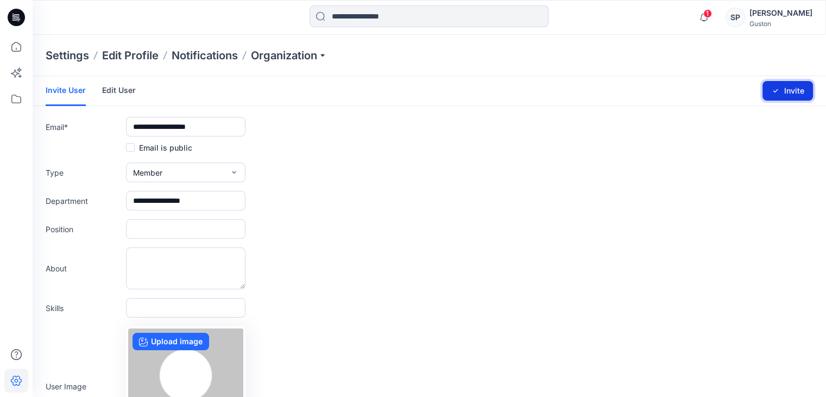
click at [782, 90] on button "Invite" at bounding box center [788, 91] width 51 height 20
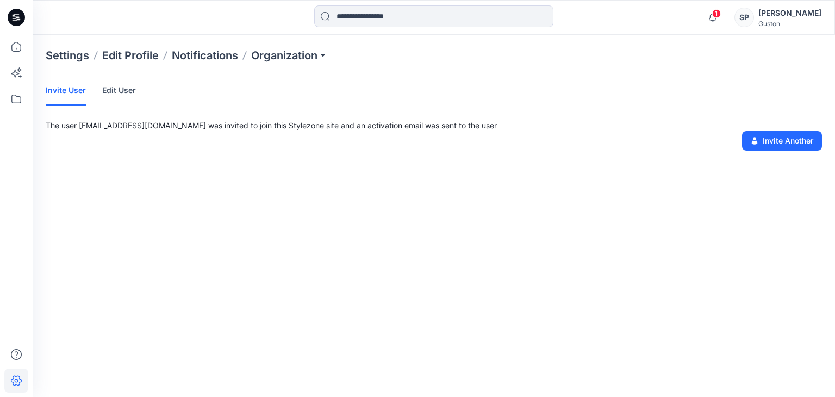
click at [357, 357] on div "Invite User Edit User The user dilip@gustonltd.com was invited to join this Sty…" at bounding box center [434, 236] width 802 height 321
click at [476, 227] on div "Invite User Edit User The user dilip@gustonltd.com was invited to join this Sty…" at bounding box center [434, 236] width 802 height 321
click at [14, 96] on icon at bounding box center [16, 99] width 24 height 24
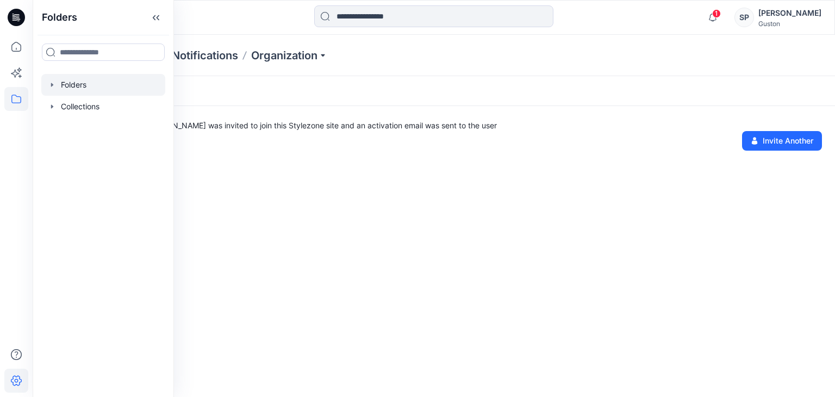
click at [81, 90] on div at bounding box center [103, 85] width 124 height 22
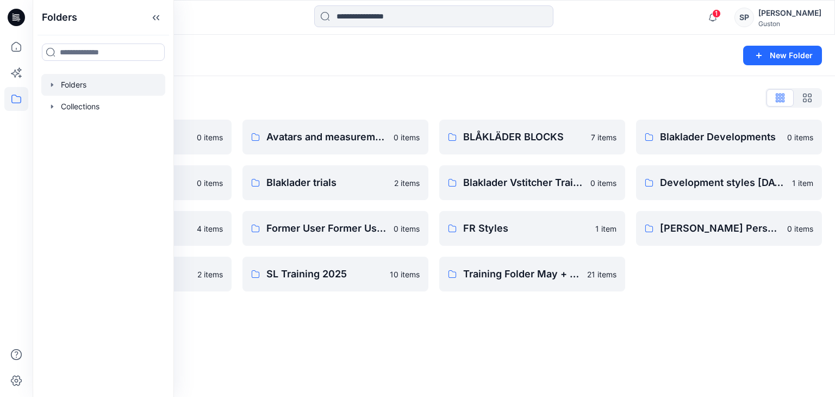
click at [355, 333] on div "Folders New Folder Folders List Avatar 0 items BLÅKLÄDER FABRICS 0 items Extern…" at bounding box center [434, 216] width 802 height 362
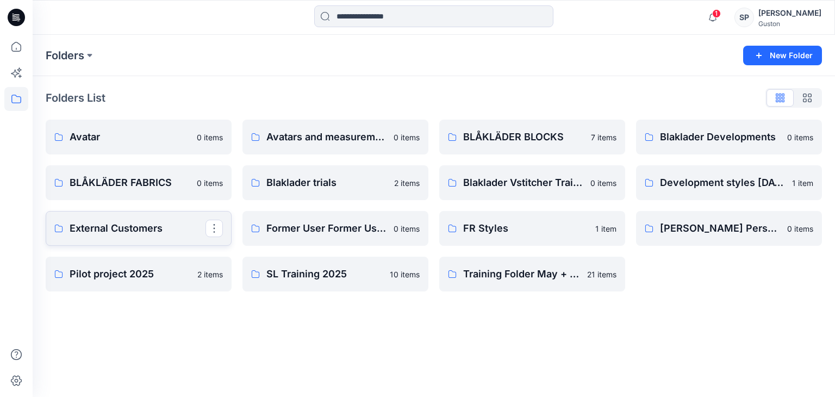
click at [129, 231] on p "External Customers" at bounding box center [138, 228] width 136 height 15
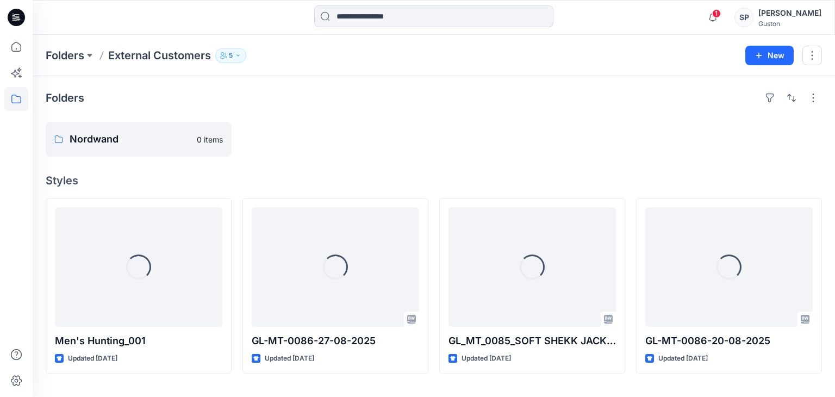
click at [234, 55] on button "5" at bounding box center [230, 55] width 31 height 15
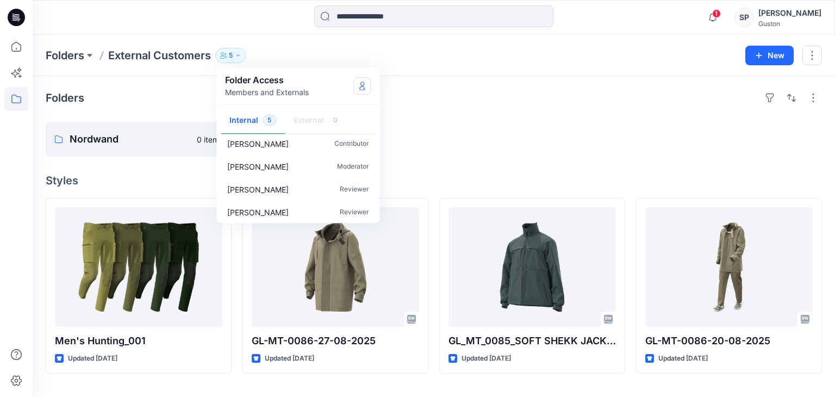
scroll to position [33, 0]
click at [365, 85] on icon "Manage Users" at bounding box center [361, 85] width 9 height 9
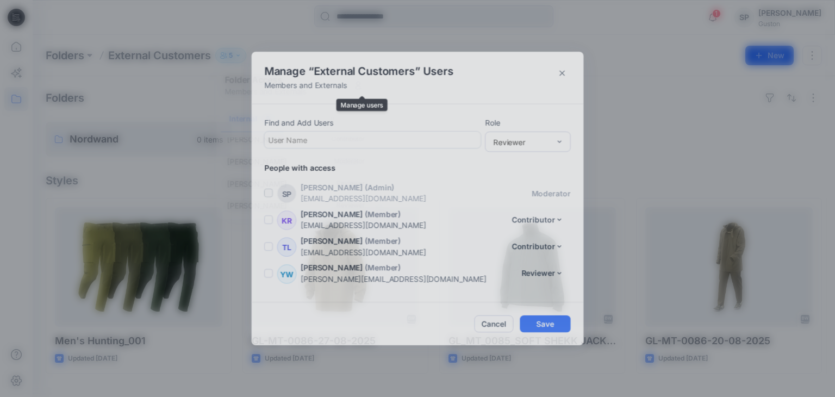
scroll to position [23, 0]
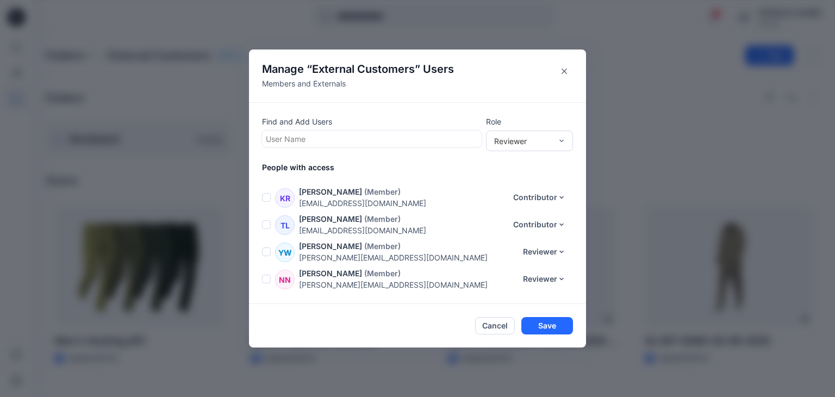
click at [323, 140] on div at bounding box center [372, 139] width 212 height 14
type input "*"
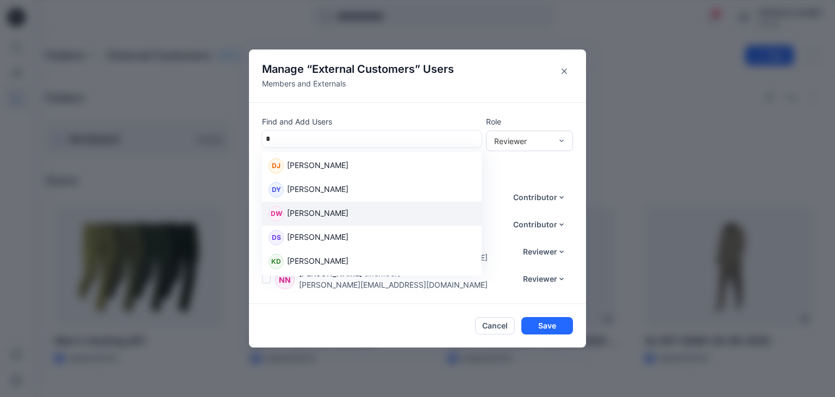
click at [340, 218] on p "Dilip Wickramasinghe" at bounding box center [317, 214] width 61 height 14
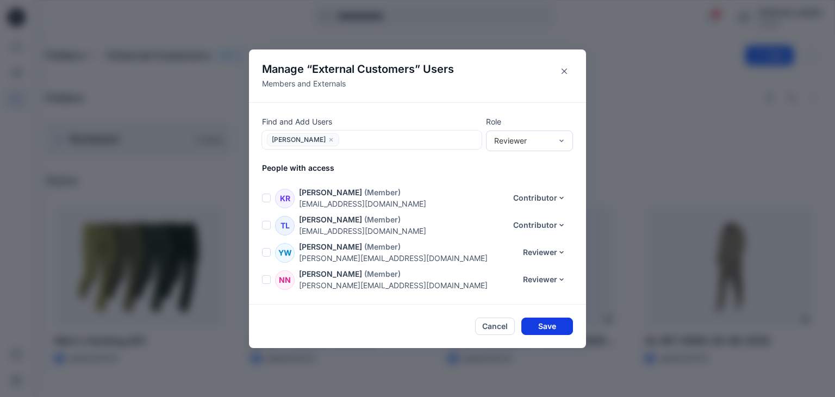
click at [560, 324] on button "Save" at bounding box center [547, 325] width 52 height 17
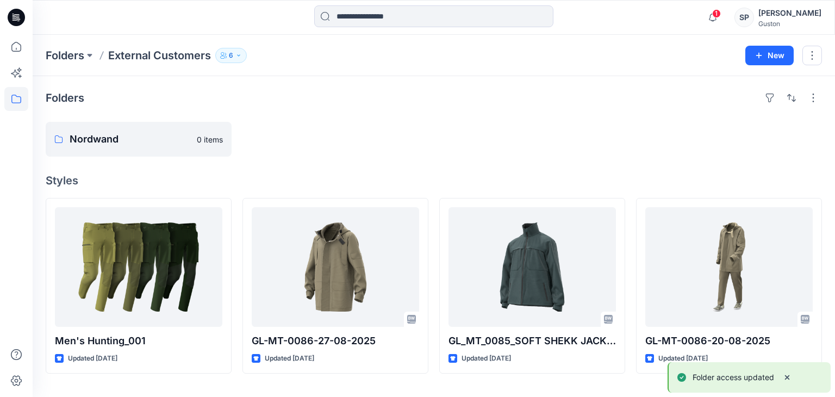
click at [240, 55] on icon "button" at bounding box center [238, 55] width 7 height 7
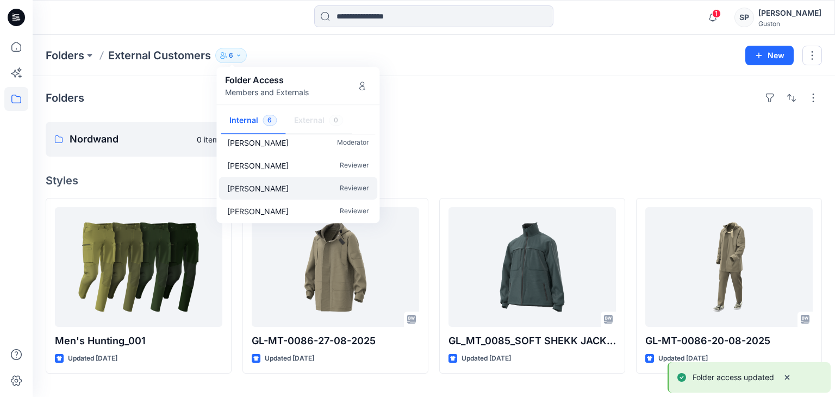
scroll to position [55, 0]
click at [462, 153] on div at bounding box center [532, 139] width 186 height 35
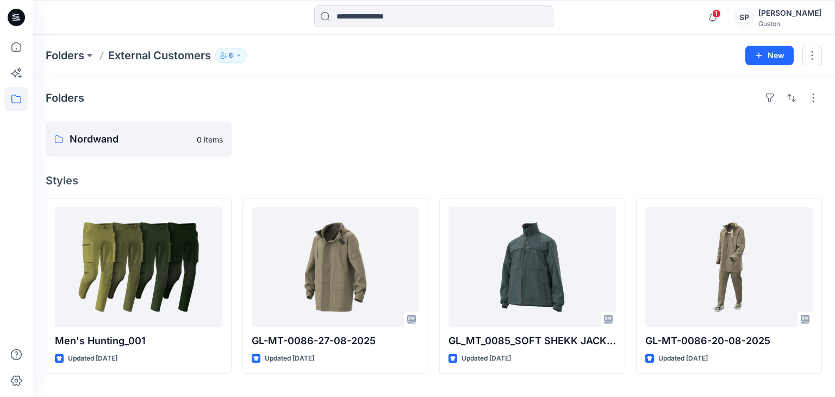
click at [312, 88] on div "Folders Nordwand 0 items Styles Men's Hunting_001 Updated 7 days ago GL-MT-0086…" at bounding box center [434, 236] width 802 height 321
click at [71, 146] on p "Nordwand" at bounding box center [138, 138] width 136 height 15
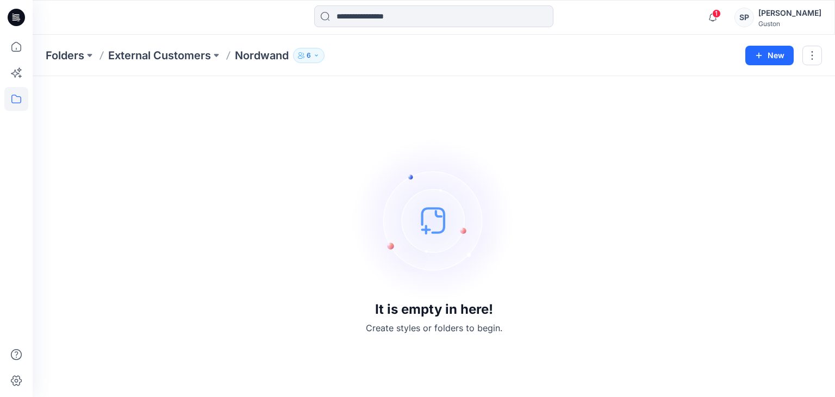
click at [247, 53] on p "Nordwand" at bounding box center [262, 55] width 54 height 15
click at [714, 26] on icon "button" at bounding box center [712, 18] width 21 height 22
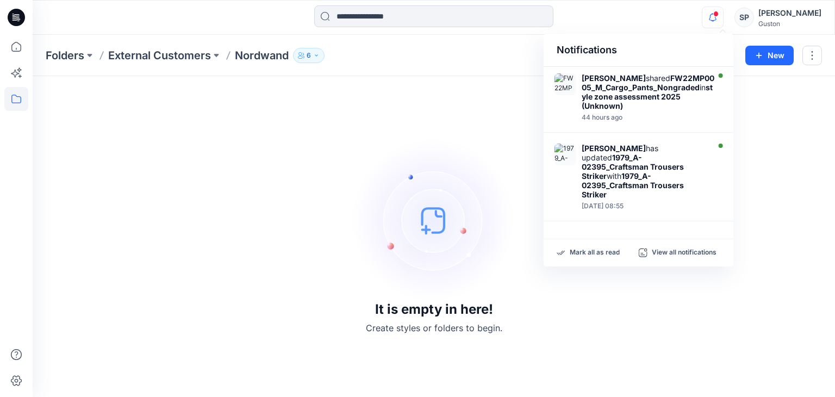
click at [300, 198] on div "It is empty in here! Create styles or folders to begin." at bounding box center [434, 236] width 776 height 294
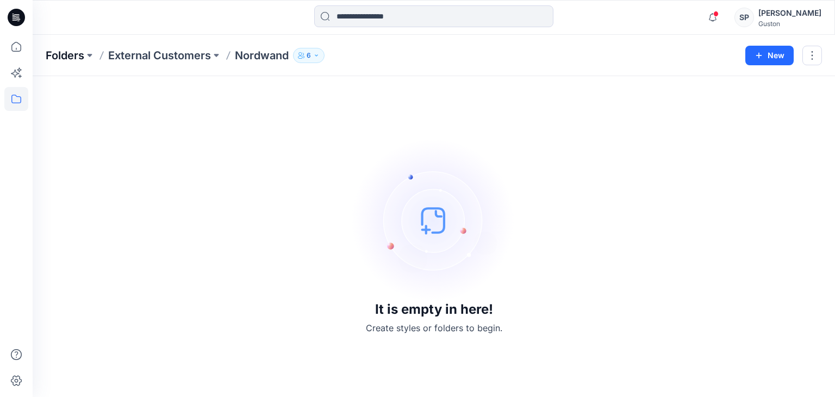
click at [66, 59] on p "Folders" at bounding box center [65, 55] width 39 height 15
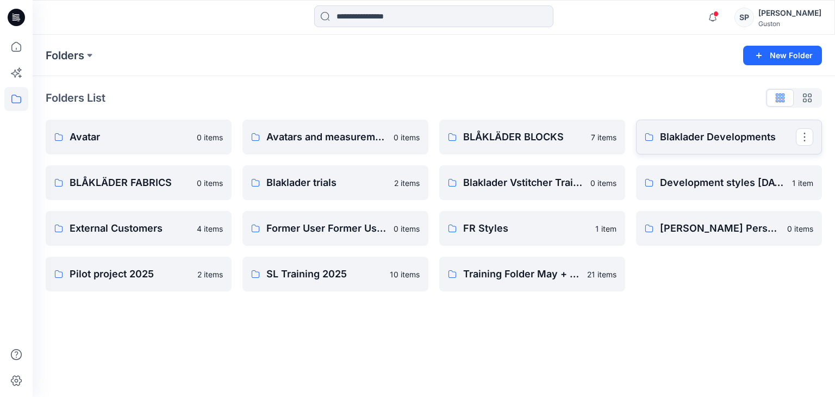
click at [664, 138] on p "Blaklader Developments" at bounding box center [728, 136] width 136 height 15
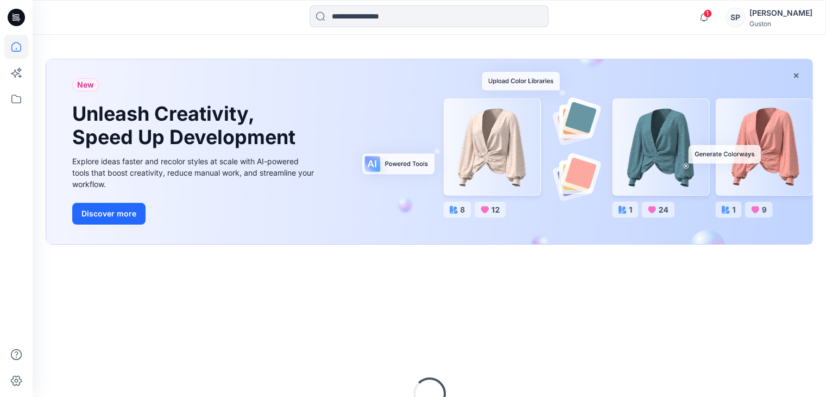
scroll to position [180, 0]
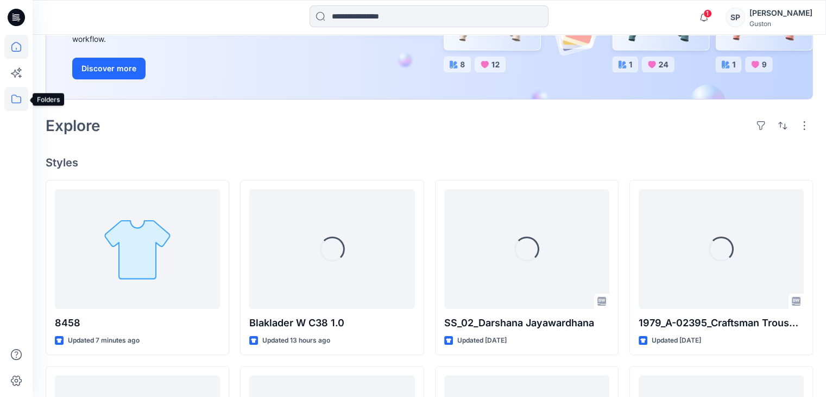
click at [19, 103] on icon at bounding box center [16, 99] width 10 height 9
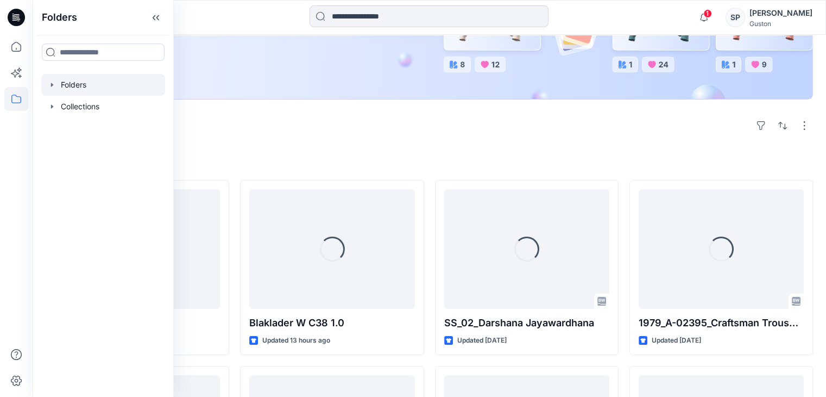
click at [94, 88] on div at bounding box center [103, 85] width 124 height 22
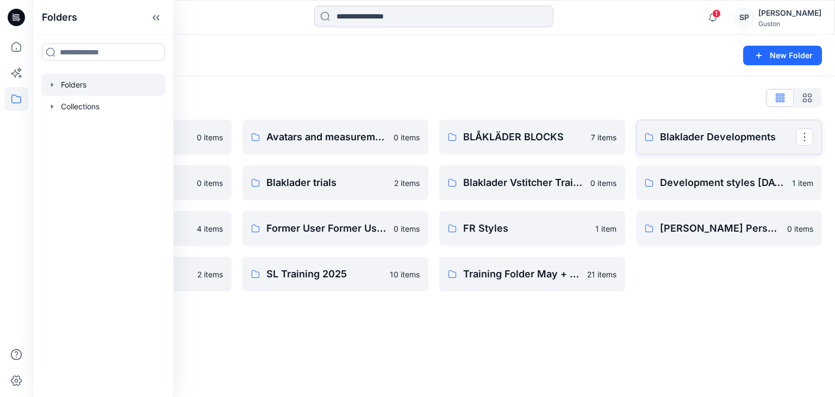
click at [679, 137] on p "Blaklader Developments" at bounding box center [728, 136] width 136 height 15
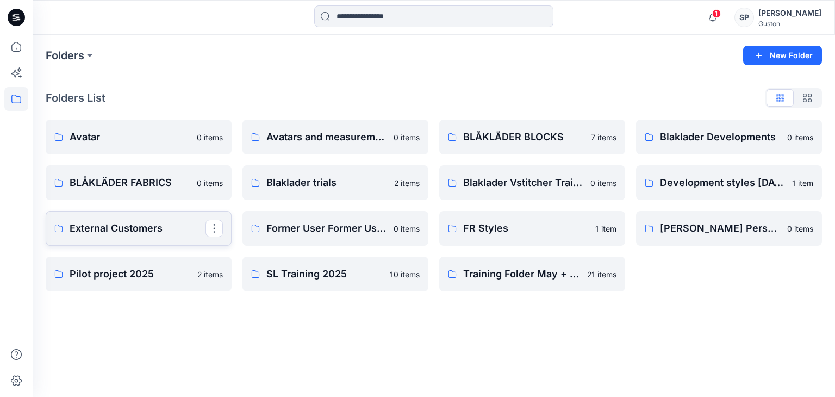
click at [101, 224] on p "External Customers" at bounding box center [138, 228] width 136 height 15
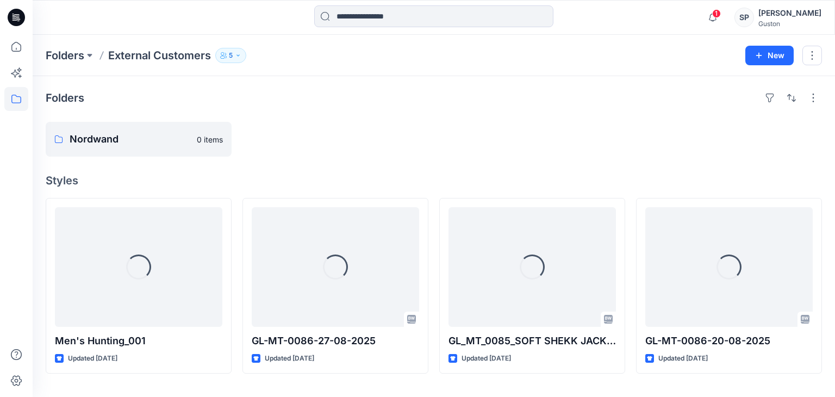
click at [218, 55] on button "5" at bounding box center [230, 55] width 31 height 15
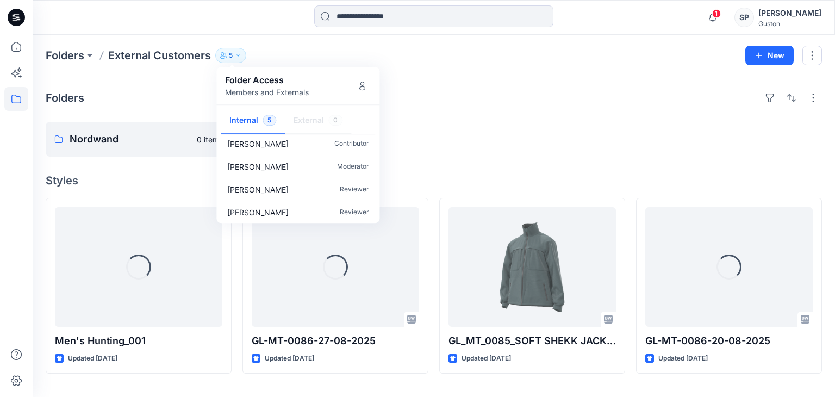
scroll to position [33, 0]
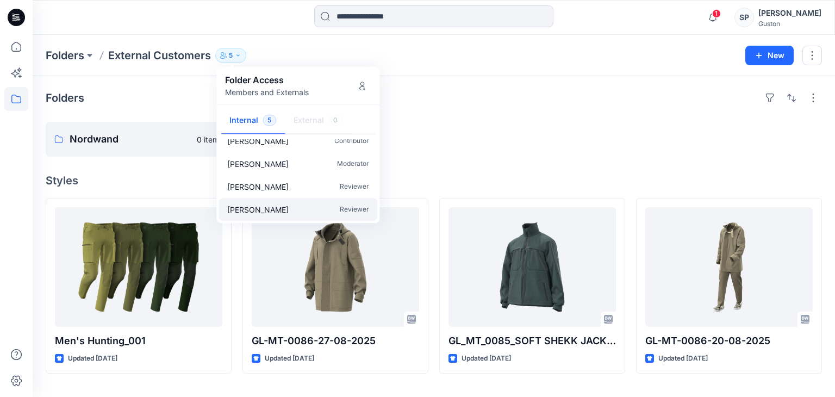
click at [272, 214] on p "Nixon Navarathnam" at bounding box center [257, 209] width 61 height 11
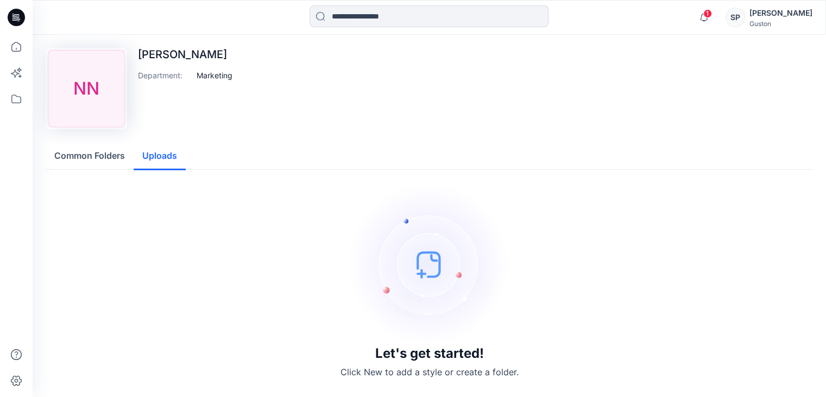
click at [172, 156] on button "Uploads" at bounding box center [160, 156] width 52 height 28
click at [111, 160] on button "Common Folders" at bounding box center [90, 156] width 88 height 28
click at [178, 155] on button "Uploads" at bounding box center [160, 156] width 52 height 28
click at [110, 157] on button "Common Folders" at bounding box center [90, 156] width 88 height 28
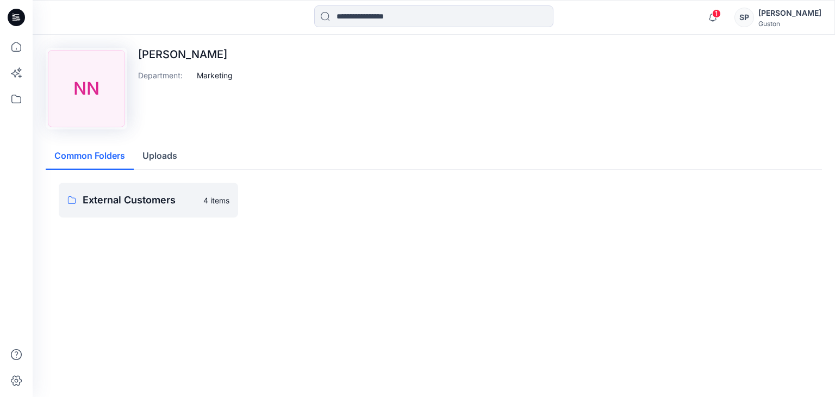
click at [154, 51] on p "Nixon Navarathnam" at bounding box center [185, 54] width 95 height 13
click at [159, 68] on div "Nixon Navarathnam Department : Marketing" at bounding box center [185, 88] width 95 height 81
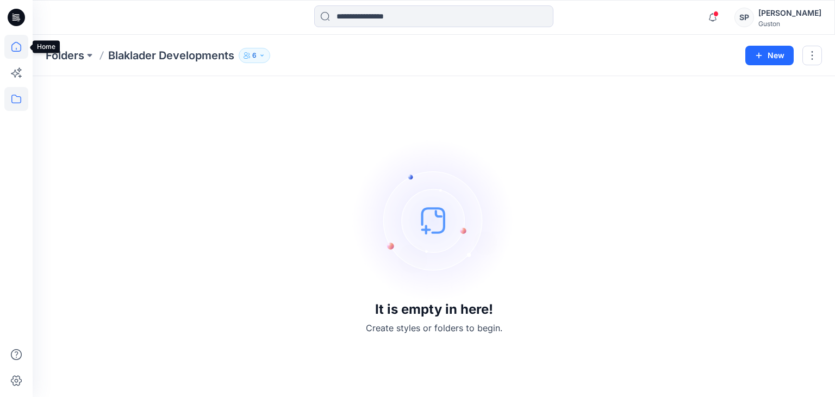
click at [21, 48] on icon at bounding box center [16, 47] width 24 height 24
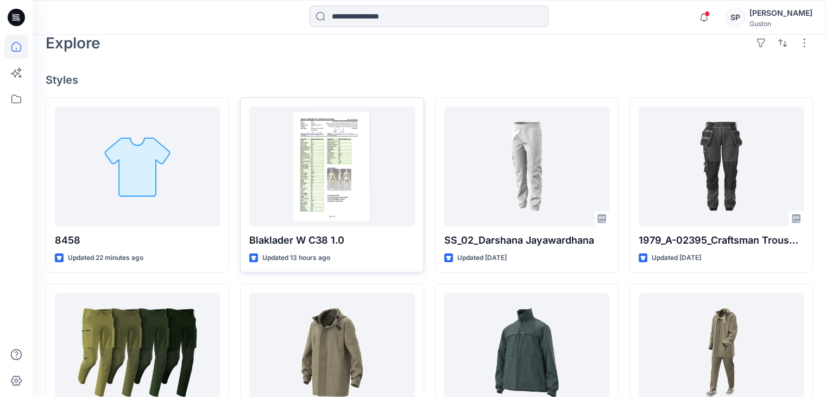
scroll to position [272, 0]
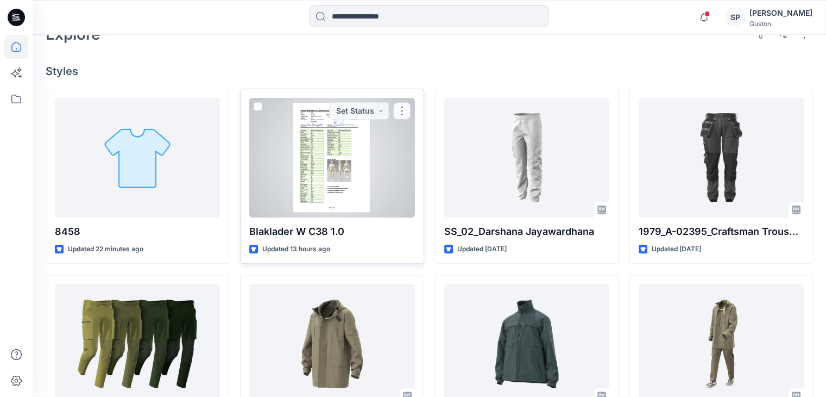
click at [285, 215] on div at bounding box center [331, 158] width 165 height 120
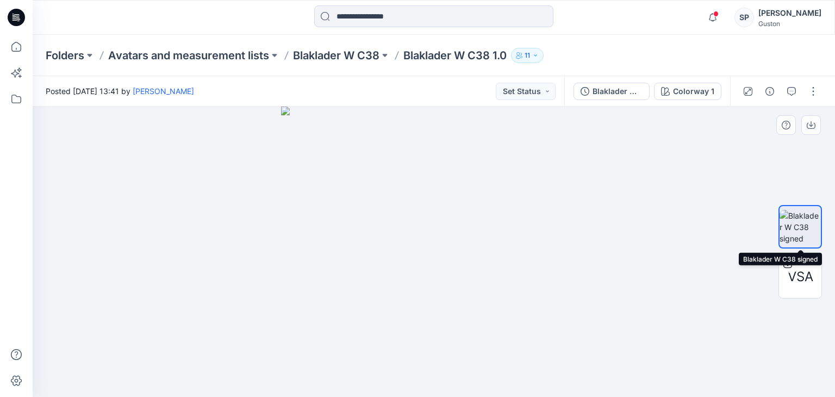
click at [780, 224] on img at bounding box center [799, 227] width 41 height 34
click at [813, 131] on button "button" at bounding box center [811, 125] width 20 height 20
drag, startPoint x: 641, startPoint y: 227, endPoint x: 637, endPoint y: 257, distance: 30.7
click at [641, 227] on div at bounding box center [434, 251] width 802 height 290
drag, startPoint x: 434, startPoint y: 324, endPoint x: 436, endPoint y: 211, distance: 113.0
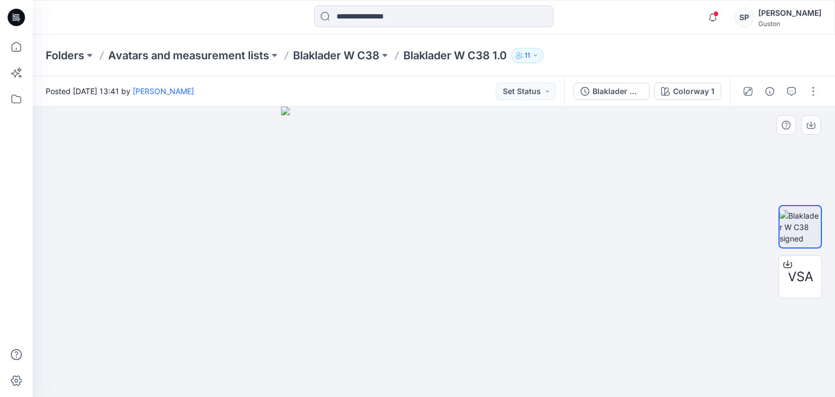
click at [436, 211] on img at bounding box center [433, 251] width 305 height 290
click at [519, 45] on div "Folders Avatars and measurement lists Blaklader W C38 Blaklader W C38 1.0 11" at bounding box center [434, 55] width 802 height 41
click at [526, 56] on button "11" at bounding box center [527, 55] width 33 height 15
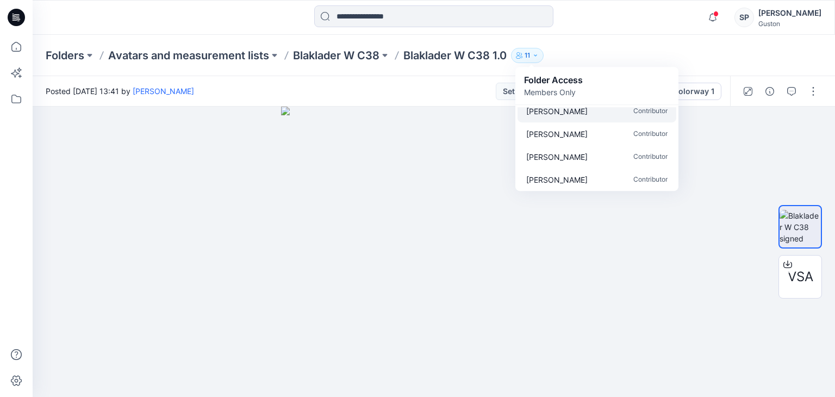
scroll to position [170, 0]
